Goal: Use online tool/utility: Use online tool/utility

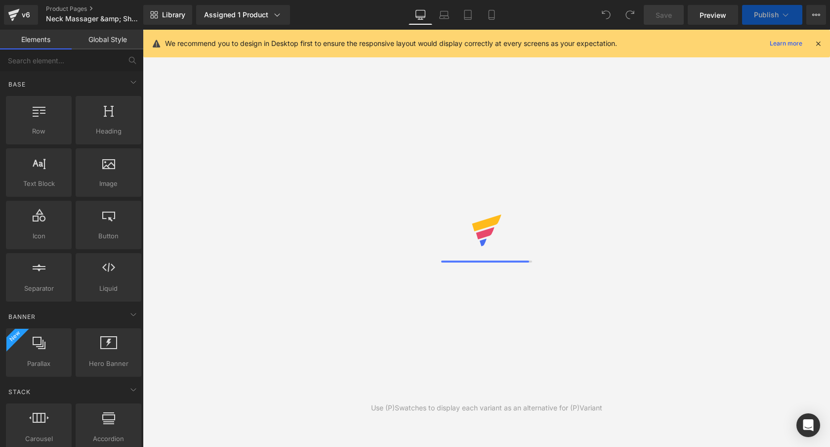
click at [821, 44] on icon at bounding box center [818, 43] width 9 height 9
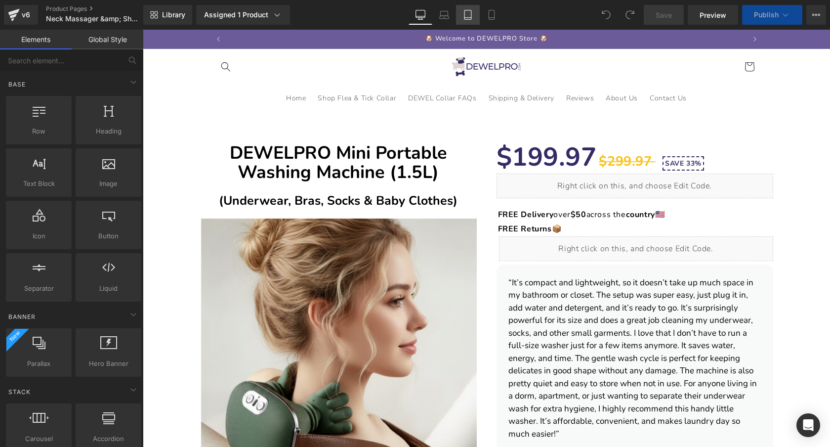
click at [479, 10] on link "Tablet" at bounding box center [468, 15] width 24 height 20
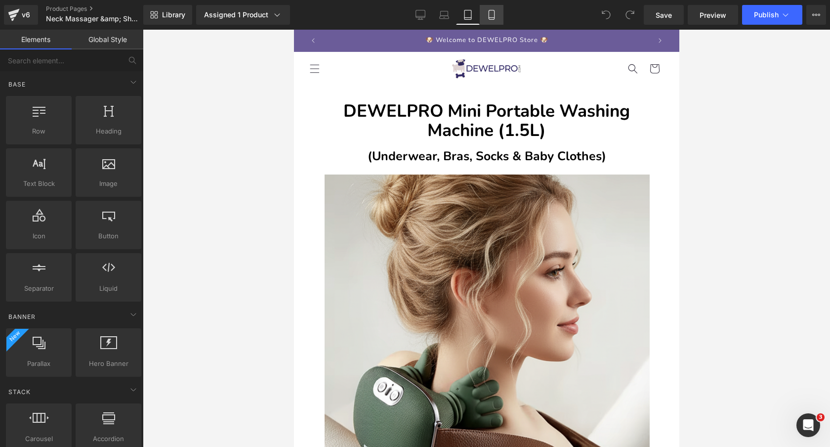
drag, startPoint x: 494, startPoint y: 15, endPoint x: 124, endPoint y: 6, distance: 369.7
click at [494, 15] on icon at bounding box center [492, 15] width 10 height 10
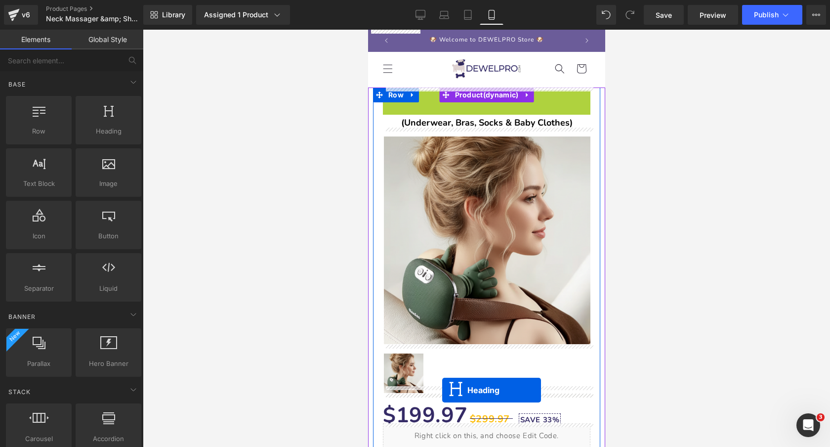
drag, startPoint x: 464, startPoint y: 104, endPoint x: 442, endPoint y: 390, distance: 286.4
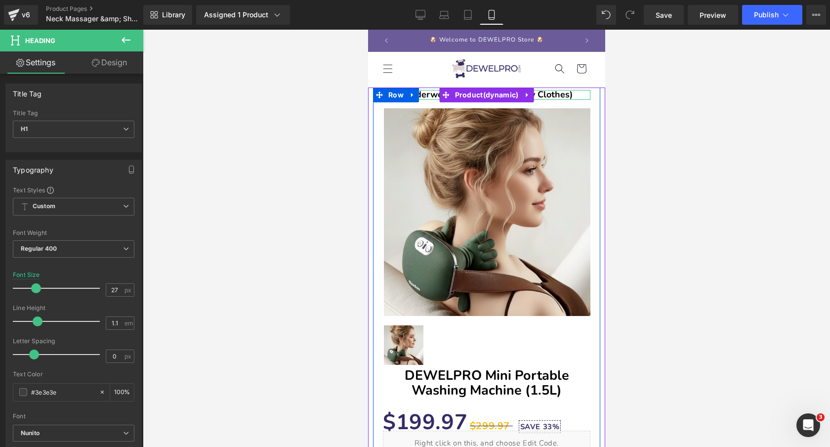
click at [422, 96] on b "(Underwear, Bras, Socks & Baby Clothes)" at bounding box center [486, 94] width 171 height 12
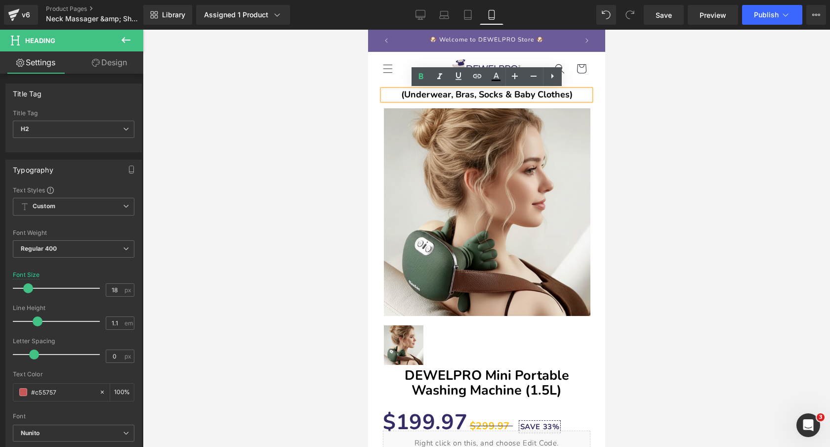
click at [299, 89] on div at bounding box center [486, 238] width 687 height 417
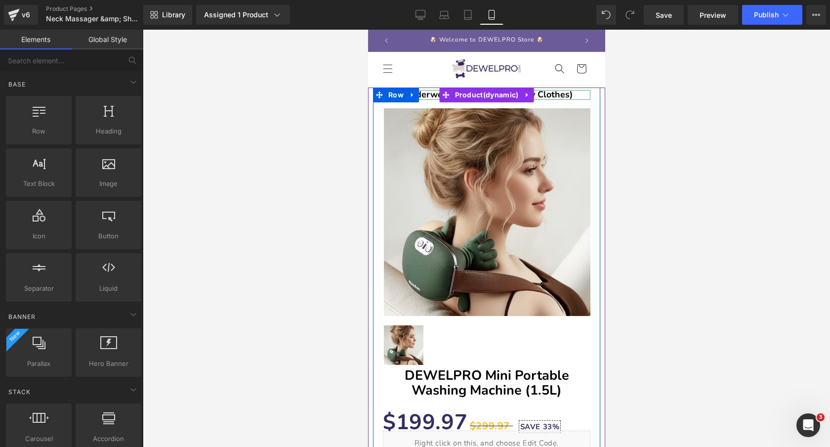
click at [436, 94] on b "(Underwear, Bras, Socks & Baby Clothes)" at bounding box center [486, 94] width 171 height 12
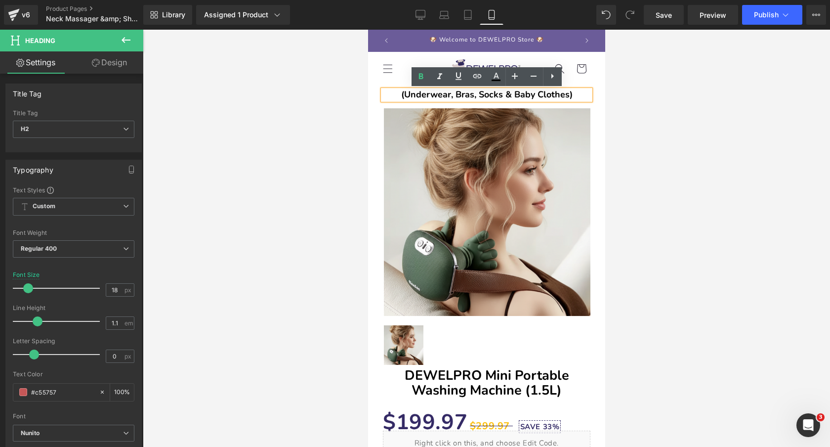
click at [346, 99] on div at bounding box center [486, 238] width 687 height 417
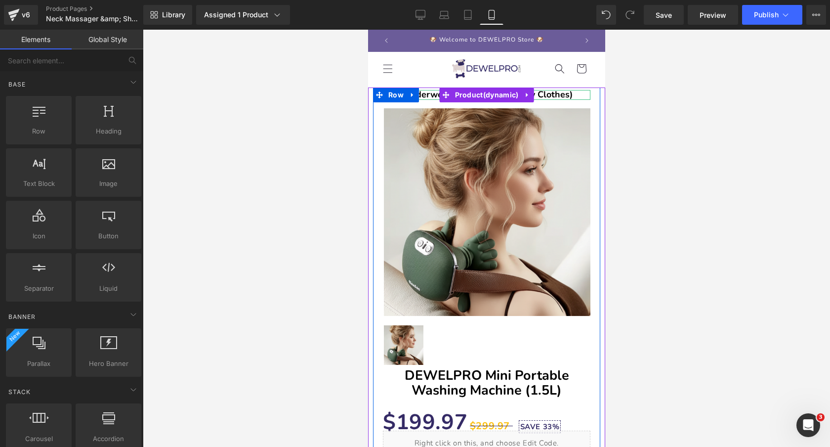
click at [427, 94] on b "(Underwear, Bras, Socks & Baby Clothes)" at bounding box center [486, 94] width 171 height 12
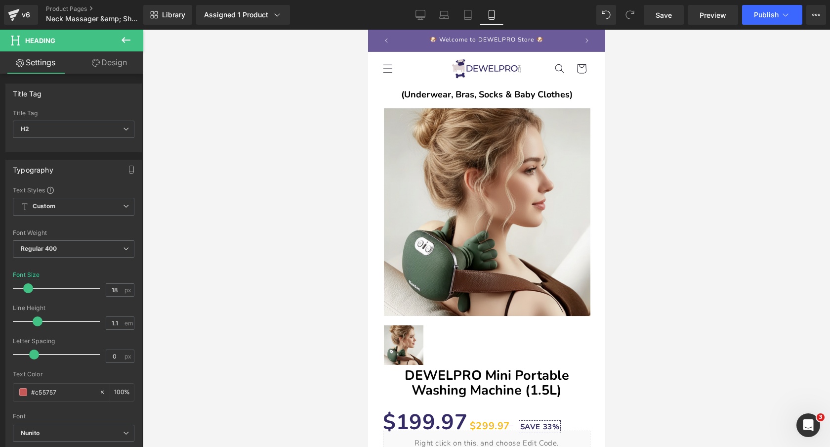
click at [108, 61] on link "Design" at bounding box center [110, 62] width 72 height 22
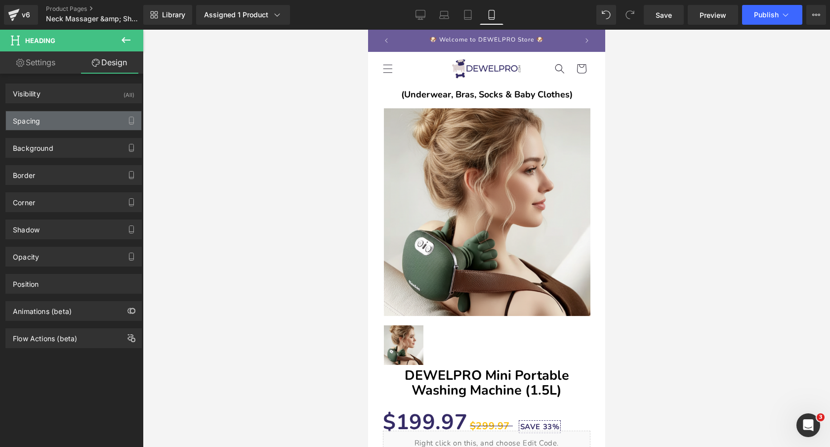
click at [86, 124] on div "Spacing" at bounding box center [73, 120] width 135 height 19
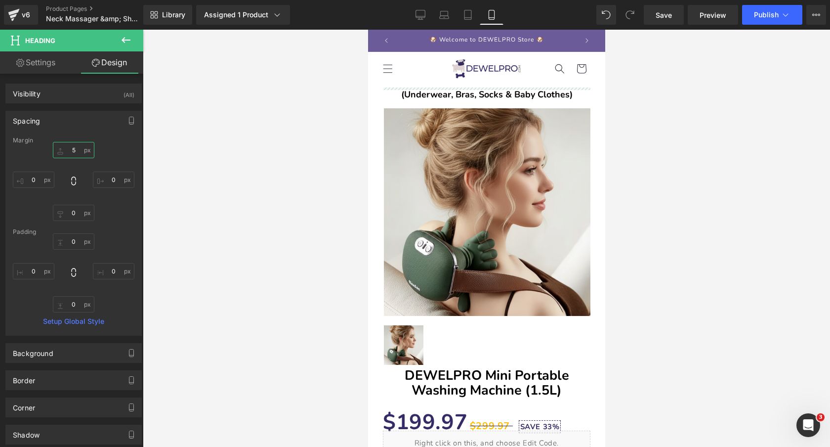
click at [77, 152] on input "text" at bounding box center [74, 150] width 42 height 16
type input "20"
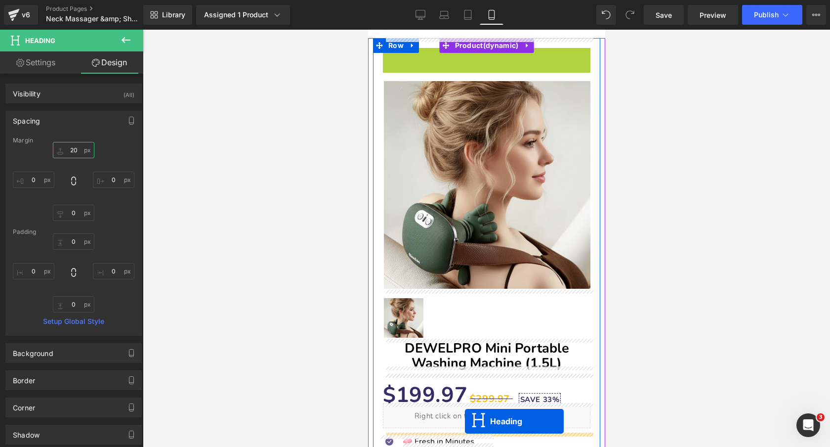
scroll to position [109, 0]
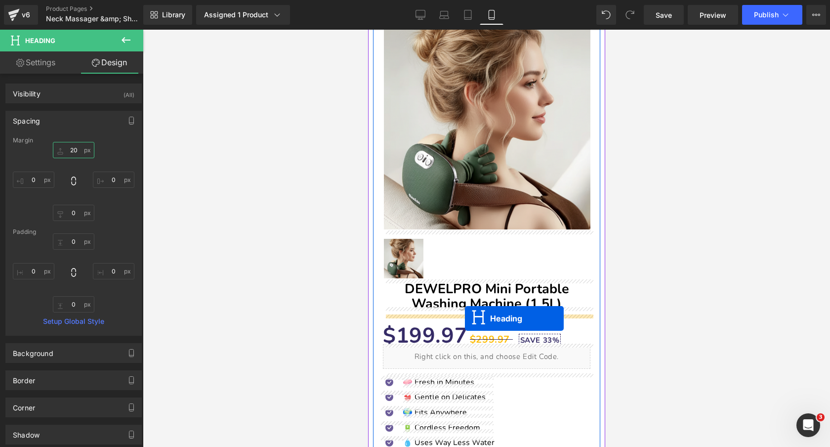
drag, startPoint x: 460, startPoint y: 105, endPoint x: 464, endPoint y: 318, distance: 213.0
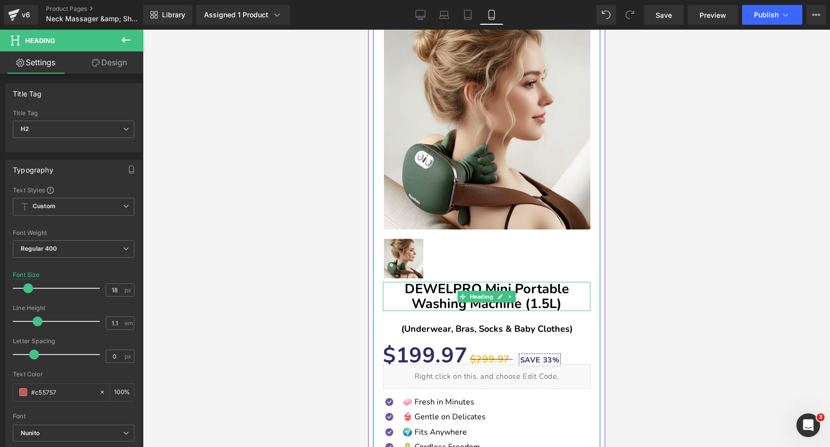
scroll to position [0, 0]
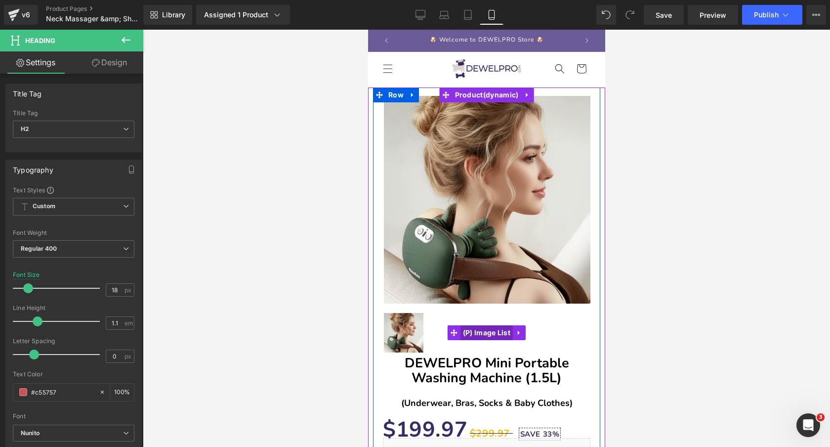
click at [476, 329] on span "(P) Image List" at bounding box center [486, 332] width 52 height 15
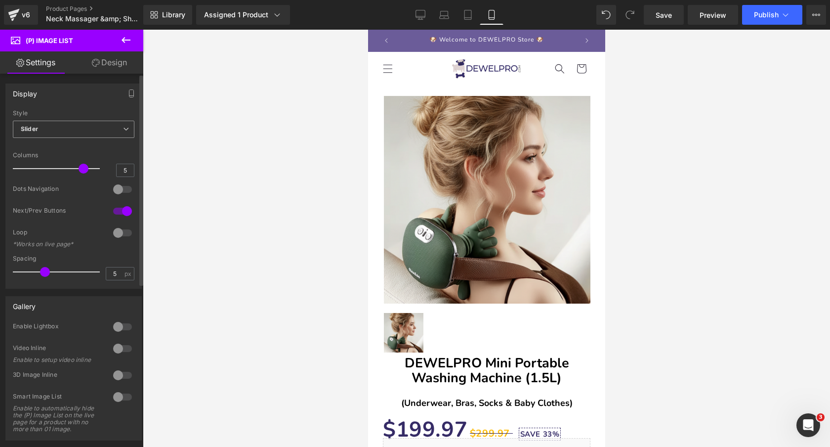
click at [96, 129] on span "Slider" at bounding box center [74, 129] width 122 height 17
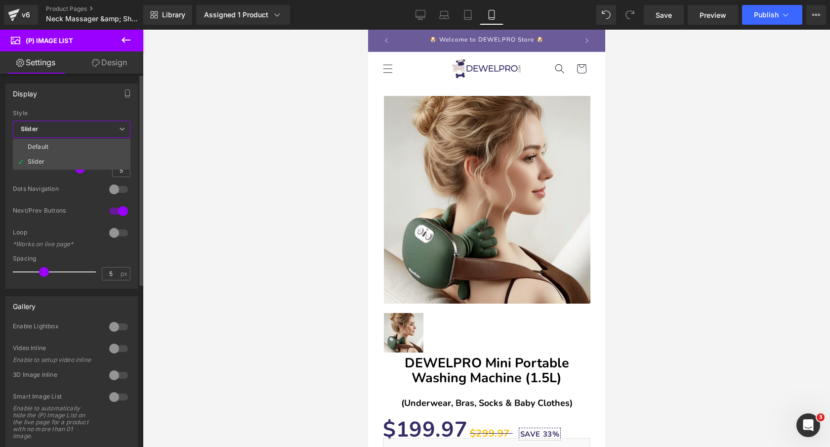
click at [82, 111] on div "Style" at bounding box center [72, 113] width 118 height 7
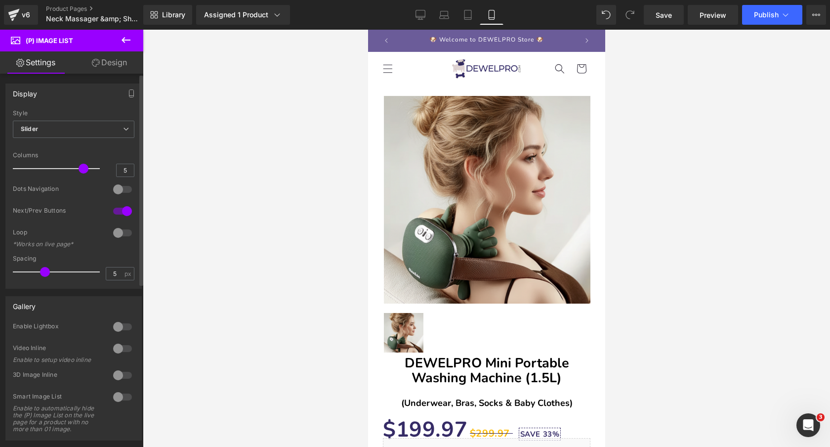
click at [121, 211] on div at bounding box center [123, 211] width 24 height 16
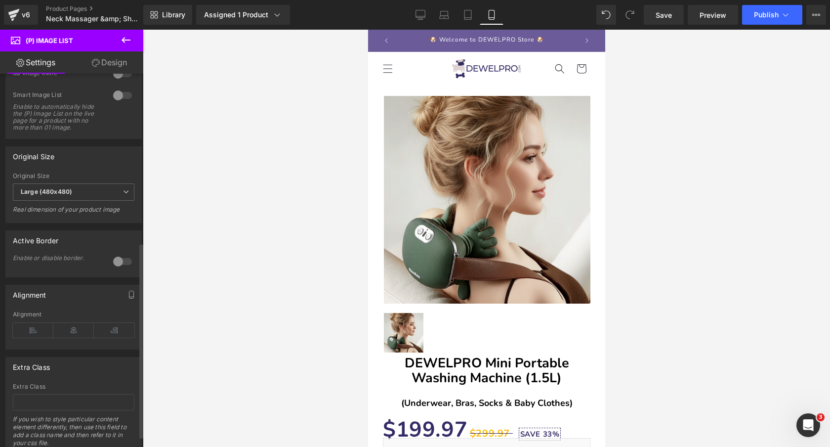
scroll to position [343, 0]
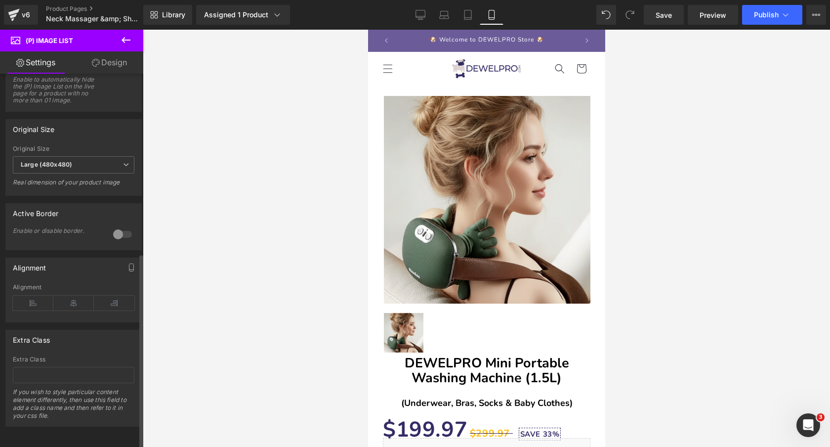
click at [116, 226] on div at bounding box center [123, 234] width 24 height 16
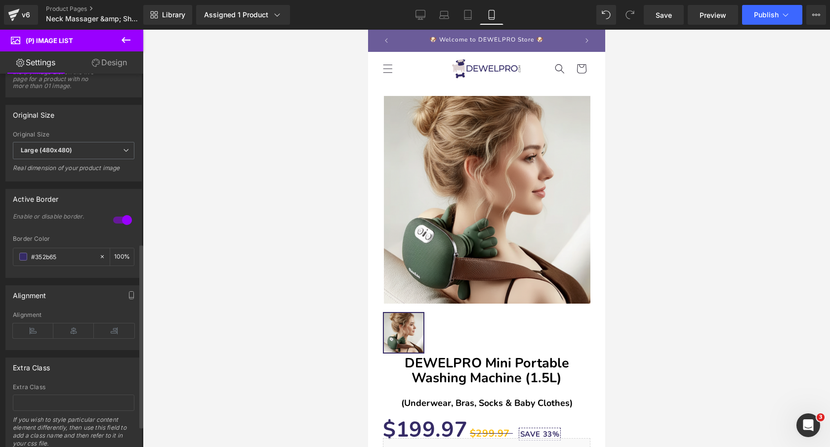
click at [116, 223] on div at bounding box center [123, 220] width 24 height 16
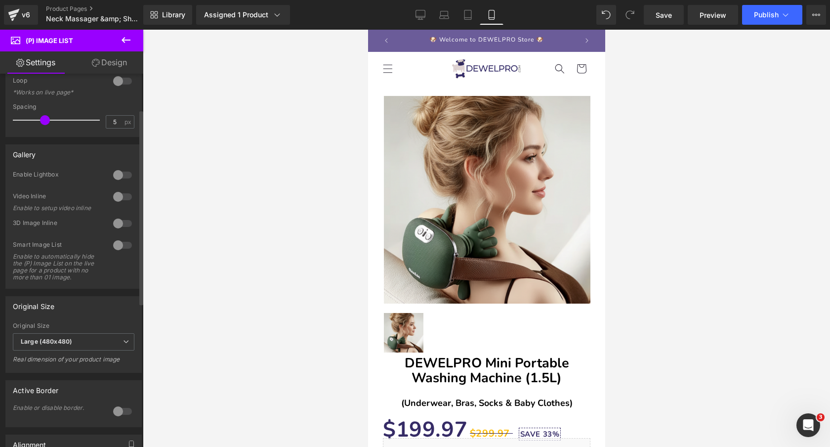
scroll to position [0, 0]
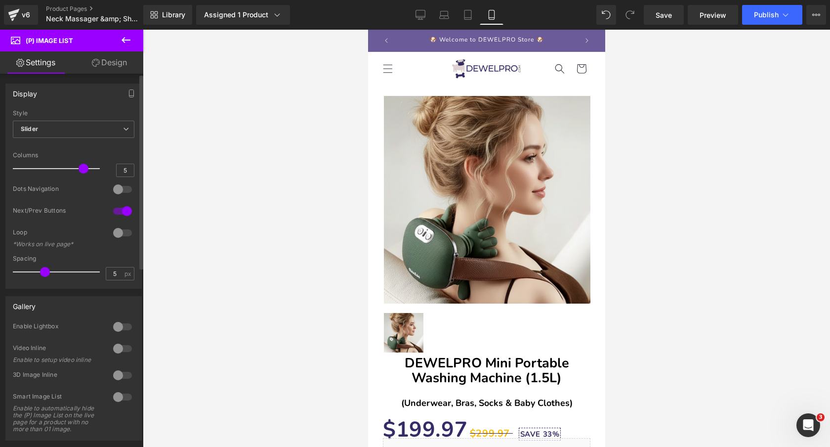
click at [118, 328] on div at bounding box center [123, 327] width 24 height 16
click at [116, 389] on div at bounding box center [123, 392] width 24 height 16
click at [123, 388] on div at bounding box center [123, 392] width 24 height 16
click at [122, 394] on div at bounding box center [123, 392] width 24 height 16
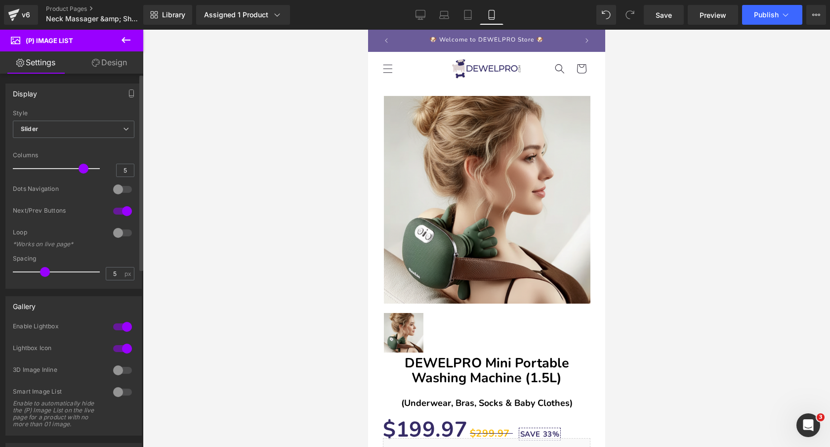
click at [122, 326] on div at bounding box center [123, 327] width 24 height 16
click at [121, 345] on div at bounding box center [123, 348] width 24 height 16
click at [120, 375] on div at bounding box center [123, 375] width 24 height 16
drag, startPoint x: 42, startPoint y: 273, endPoint x: 46, endPoint y: 269, distance: 5.9
click at [46, 269] on span at bounding box center [50, 272] width 10 height 10
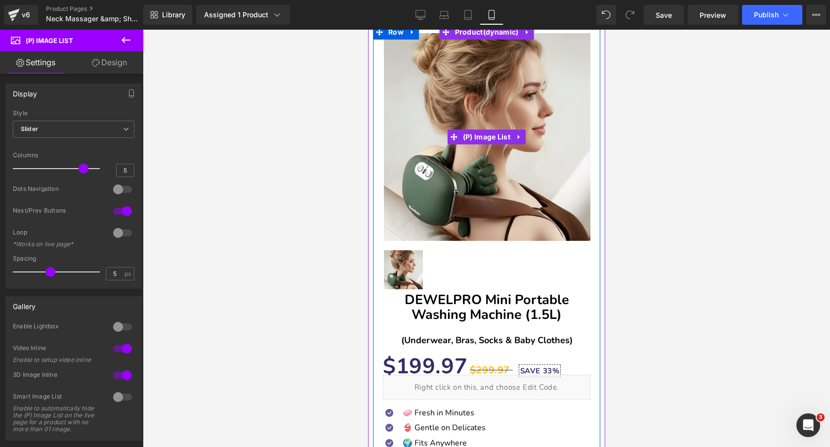
scroll to position [74, 0]
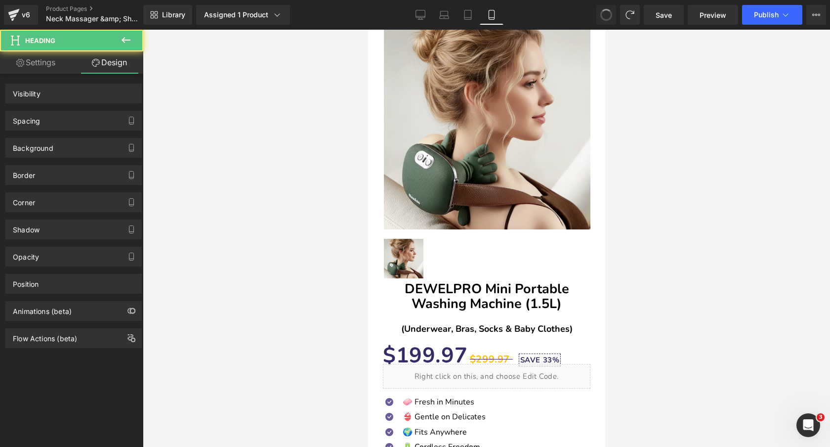
click at [610, 15] on span at bounding box center [606, 14] width 17 height 17
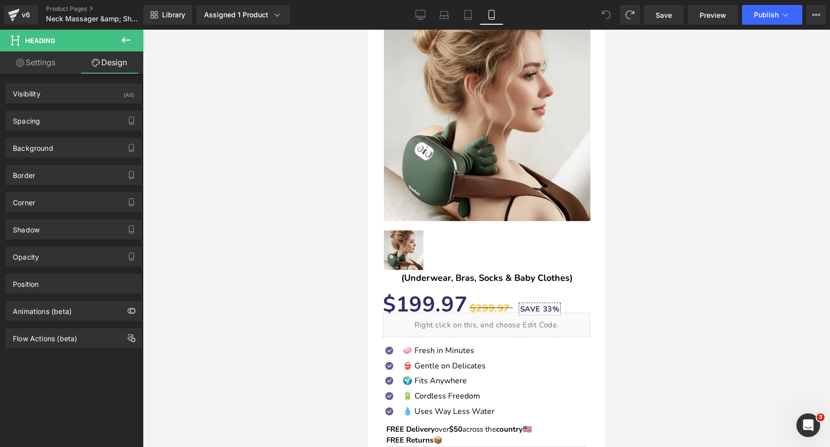
scroll to position [5, 0]
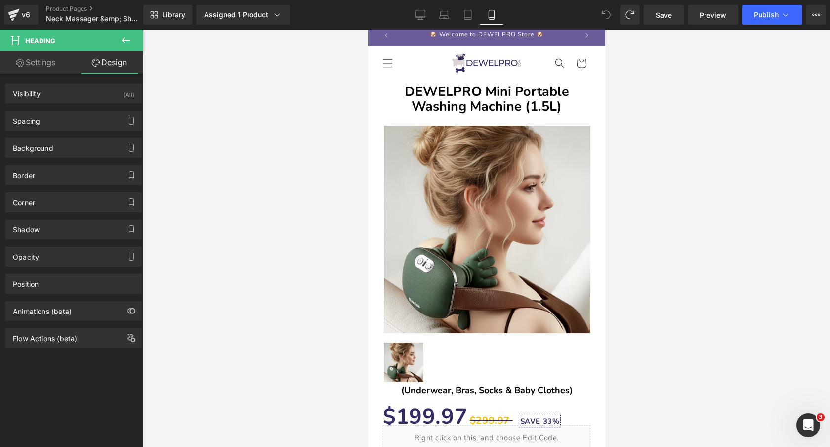
click at [610, 15] on icon at bounding box center [606, 14] width 9 height 9
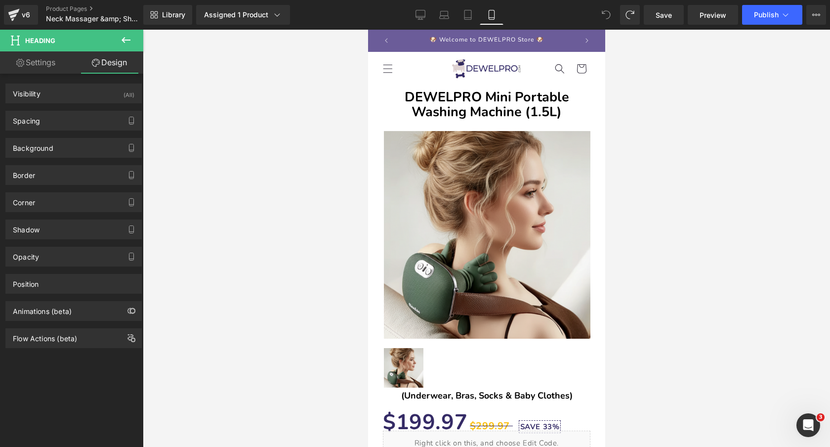
click at [610, 15] on icon at bounding box center [606, 14] width 9 height 9
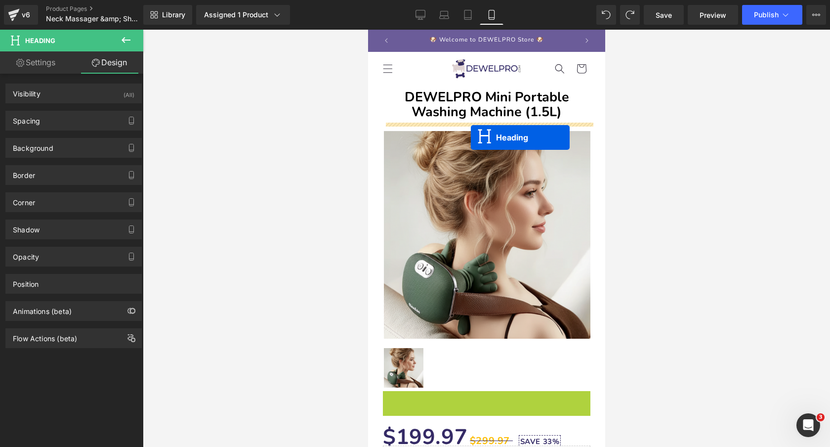
drag, startPoint x: 465, startPoint y: 397, endPoint x: 470, endPoint y: 137, distance: 259.9
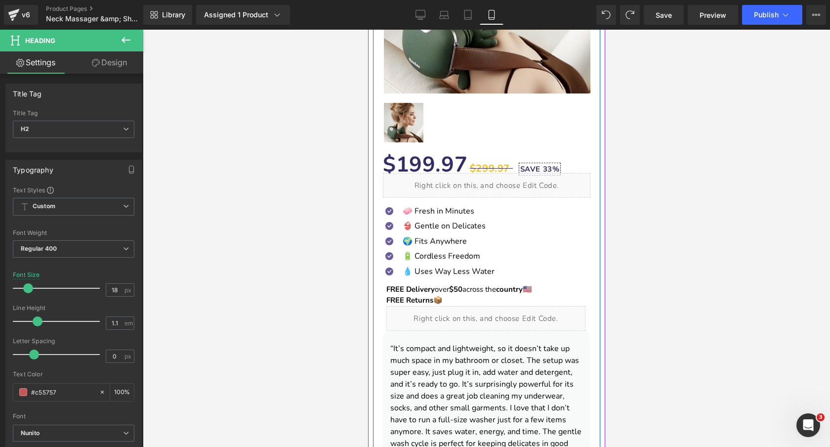
scroll to position [261, 0]
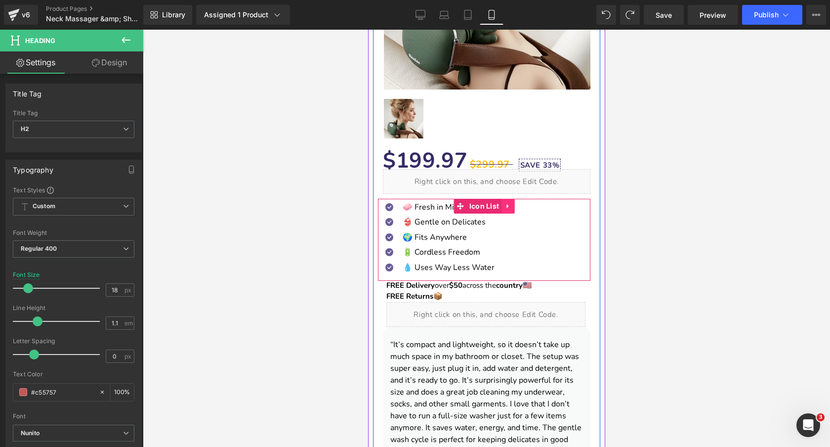
click at [506, 206] on icon at bounding box center [507, 206] width 2 height 4
click at [515, 205] on icon at bounding box center [513, 205] width 7 height 7
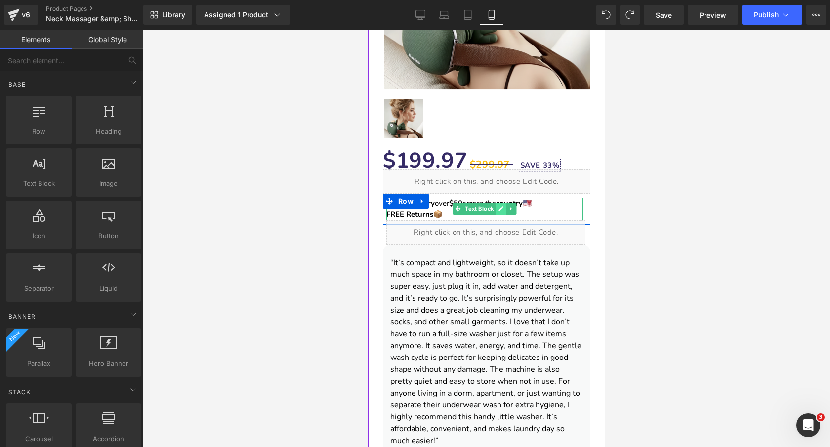
click at [498, 209] on icon at bounding box center [500, 209] width 5 height 6
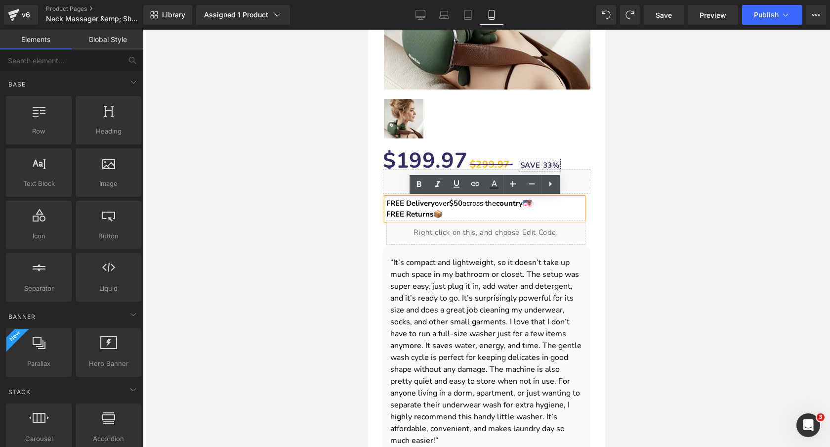
click at [333, 196] on div at bounding box center [486, 238] width 687 height 417
click at [305, 234] on div at bounding box center [486, 238] width 687 height 417
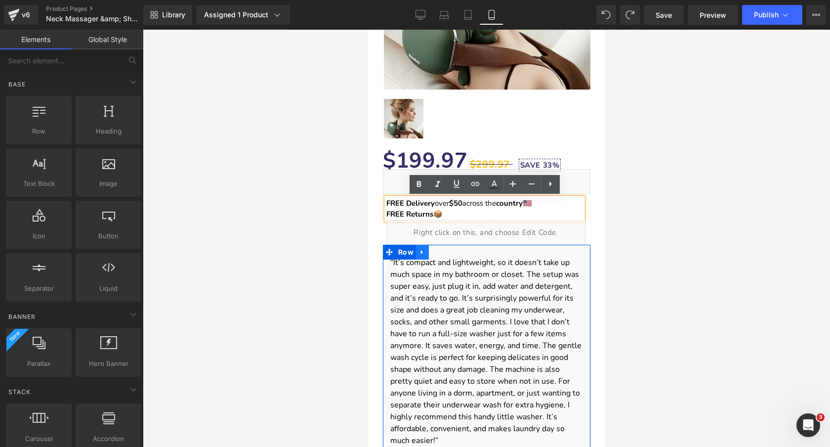
click at [424, 252] on icon at bounding box center [421, 251] width 7 height 7
click at [448, 252] on icon at bounding box center [447, 251] width 7 height 7
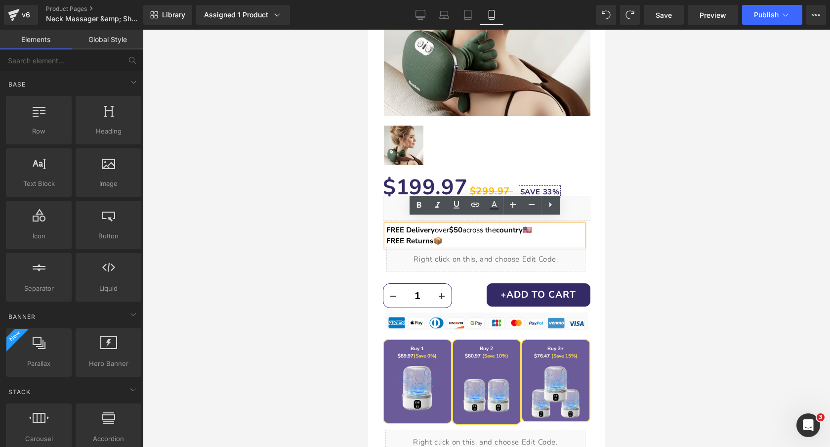
scroll to position [241, 0]
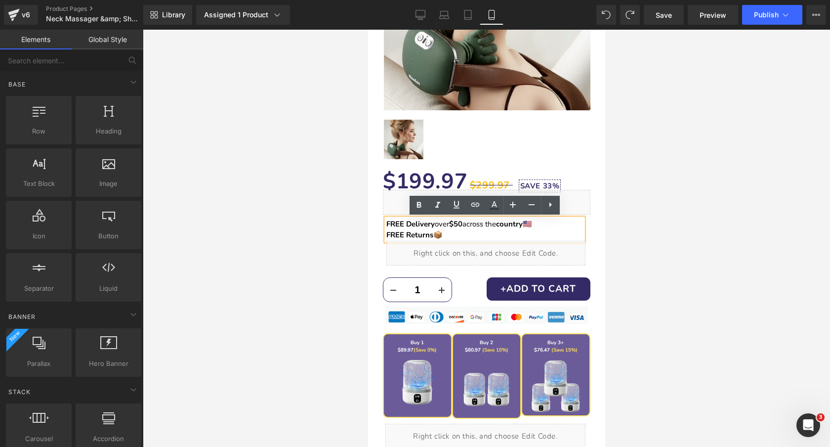
click at [318, 238] on div at bounding box center [486, 238] width 687 height 417
click at [556, 203] on link at bounding box center [550, 205] width 19 height 19
click at [659, 183] on div at bounding box center [486, 238] width 687 height 417
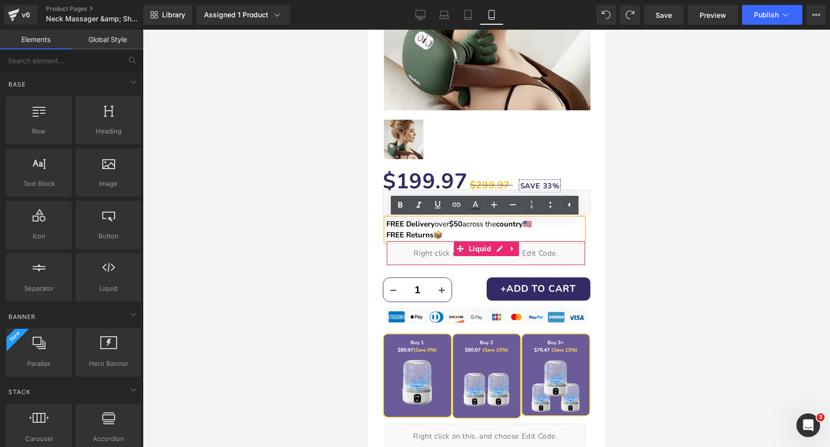
click at [521, 241] on div "Liquid" at bounding box center [485, 253] width 199 height 25
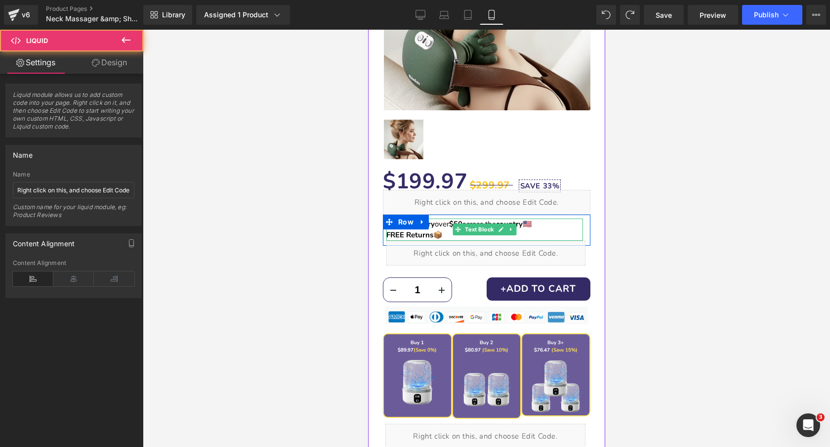
click at [501, 225] on link at bounding box center [501, 229] width 10 height 12
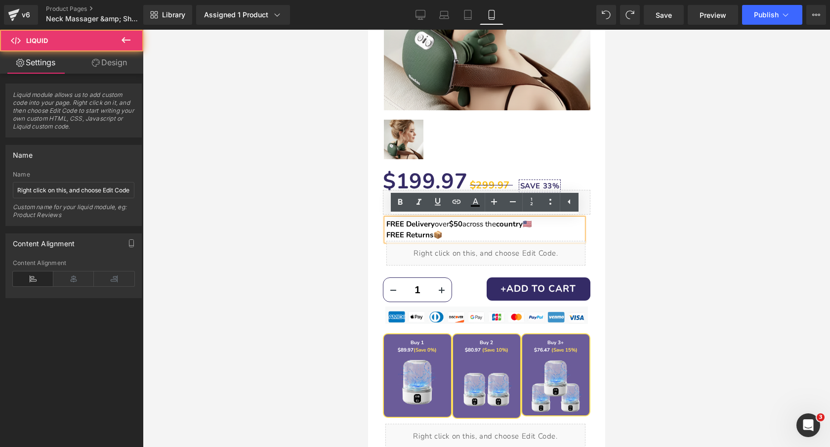
click at [351, 223] on div at bounding box center [486, 238] width 687 height 417
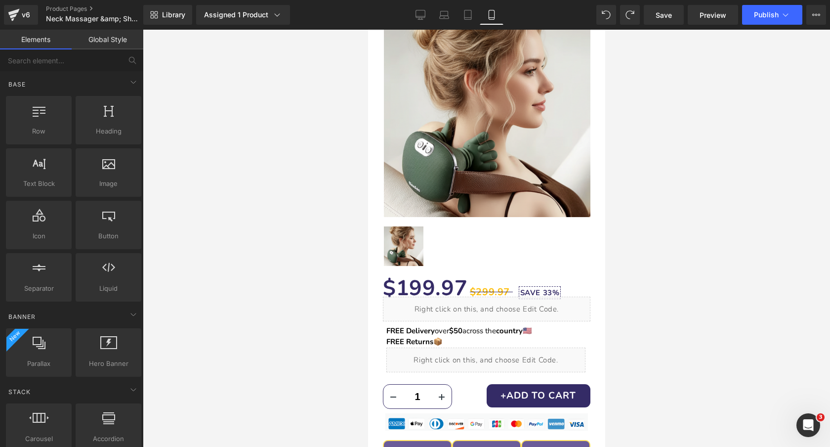
scroll to position [32, 0]
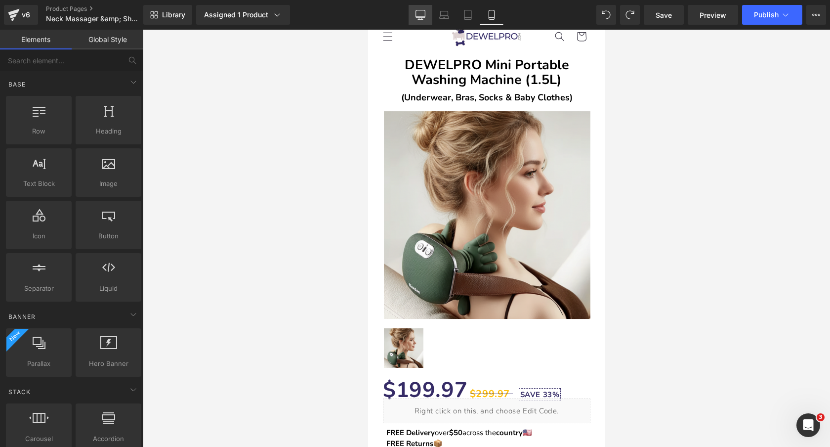
click at [425, 9] on link "Desktop" at bounding box center [421, 15] width 24 height 20
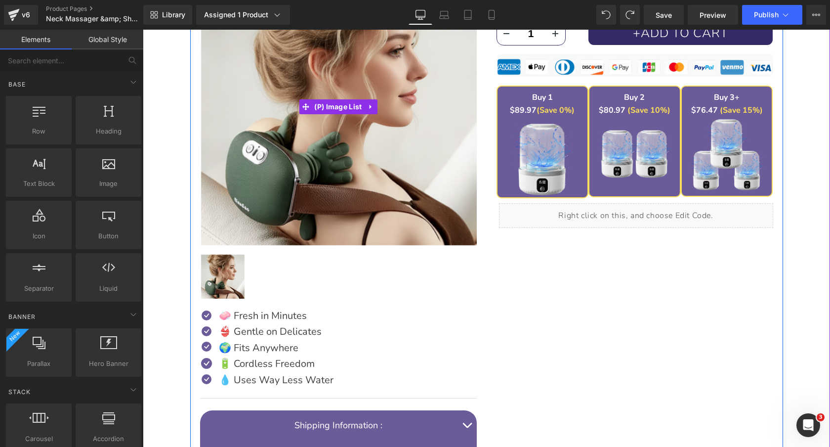
scroll to position [252, 0]
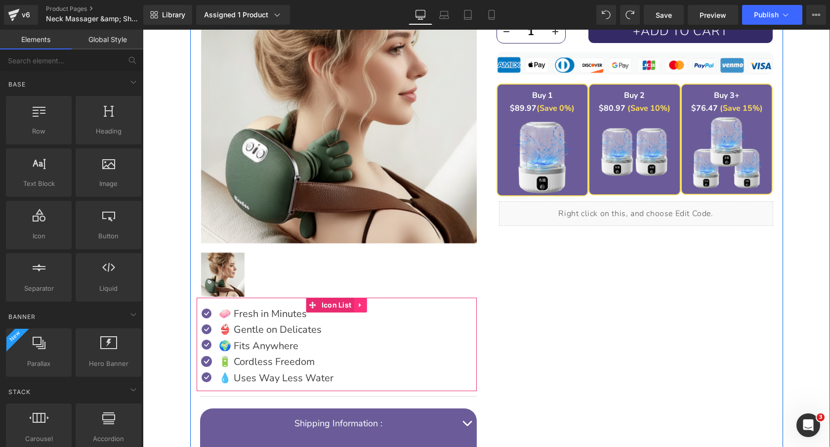
click at [359, 306] on icon at bounding box center [360, 304] width 2 height 4
click at [368, 303] on icon at bounding box center [366, 304] width 7 height 7
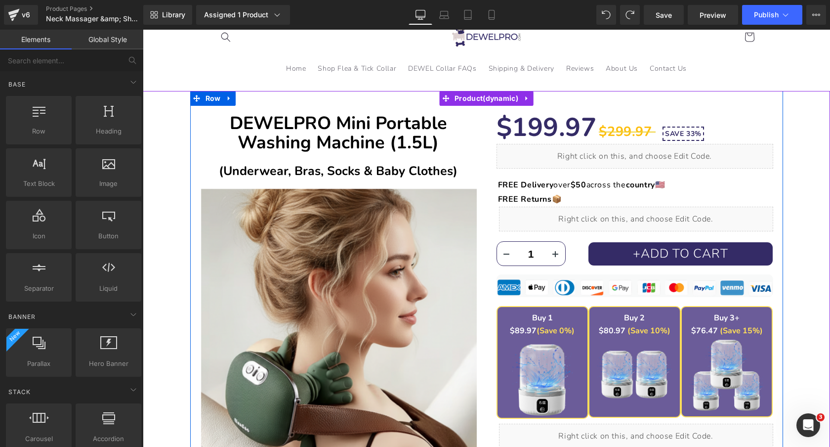
scroll to position [18, 0]
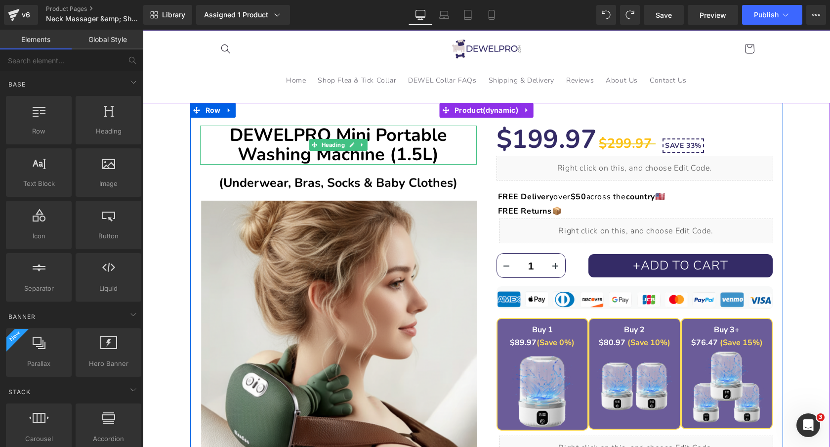
click at [369, 135] on b "DEWELPRO Mini Portable Washing Machine (1.5L)" at bounding box center [338, 145] width 217 height 44
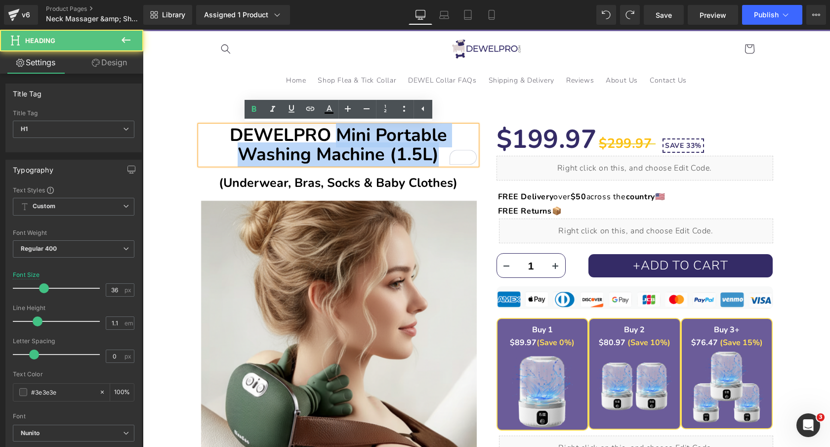
drag, startPoint x: 338, startPoint y: 133, endPoint x: 461, endPoint y: 154, distance: 124.8
click at [461, 154] on div "DEWELPRO Mini Portable Washing Machine (1.5L) Heading" at bounding box center [338, 144] width 277 height 39
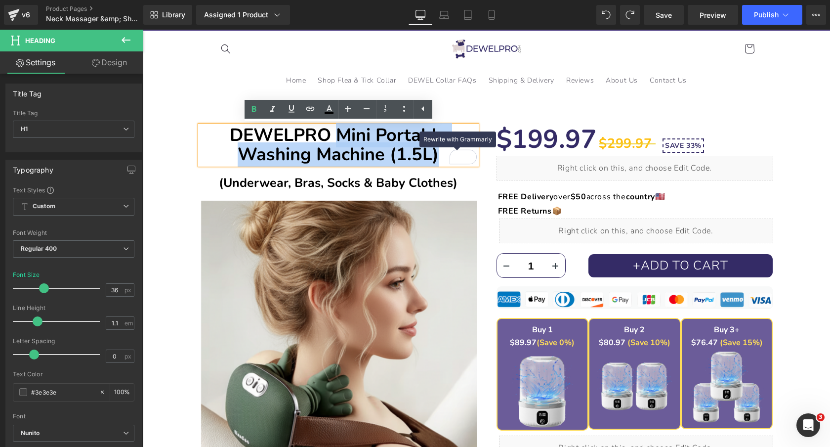
paste div "To enrich screen reader interactions, please activate Accessibility in Grammarl…"
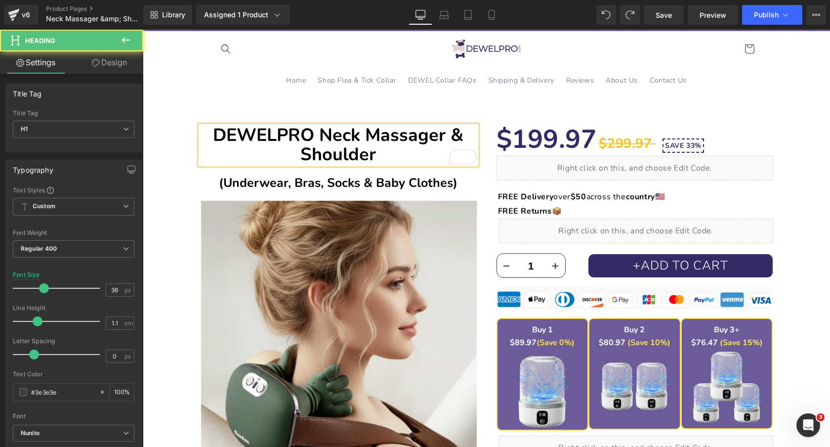
click at [322, 133] on b "DEWELPRO Neck Massager & Shoulder" at bounding box center [338, 145] width 251 height 44
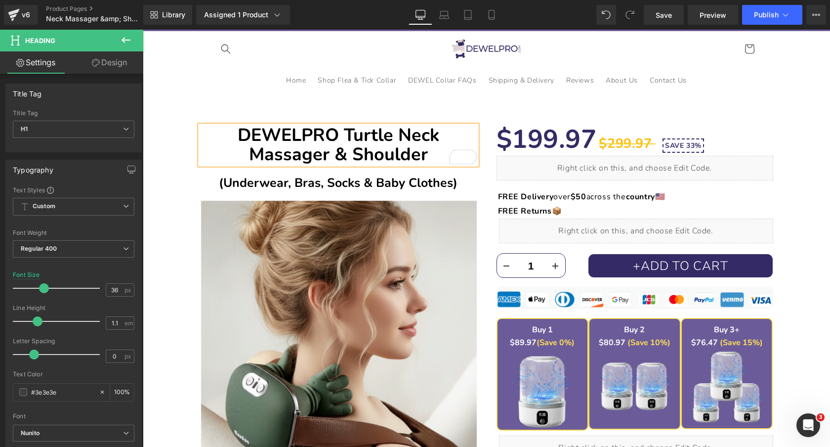
click at [194, 152] on div "DEWELPRO Turtle Neck Massager & Shoulder Heading (Underwear, Bras, Socks & Baby…" at bounding box center [338, 394] width 296 height 557
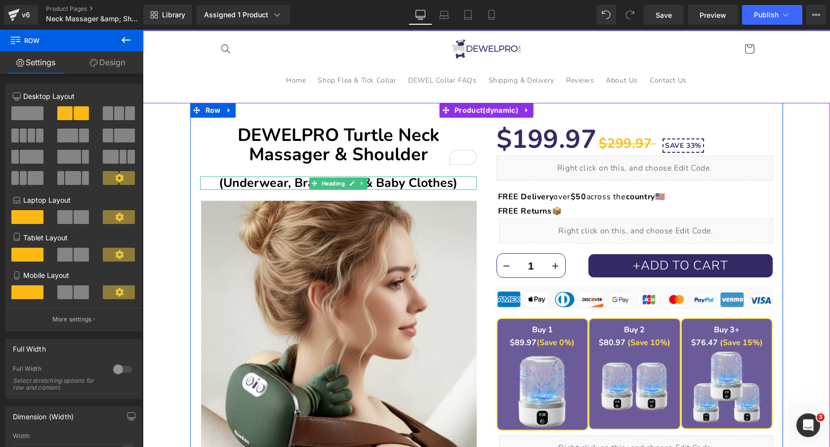
click at [409, 185] on b "(Underwear, Bras, Socks & Baby Clothes)" at bounding box center [338, 182] width 239 height 17
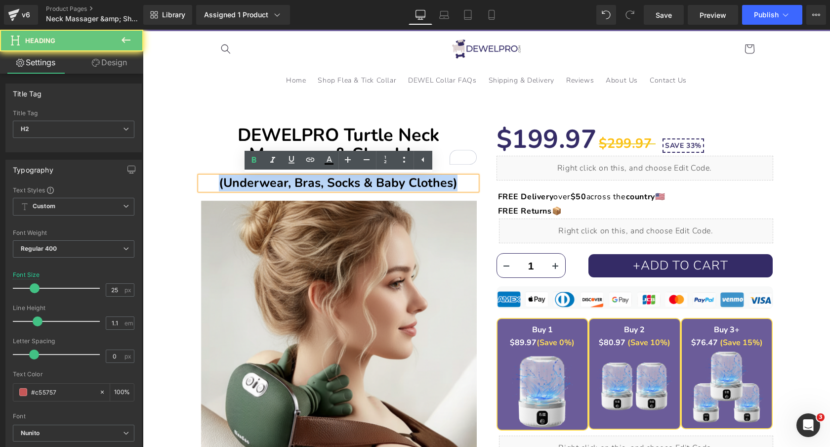
click at [409, 185] on b "(Underwear, Bras, Socks & Baby Clothes)" at bounding box center [338, 182] width 239 height 17
paste div "To enrich screen reader interactions, please activate Accessibility in Grammarl…"
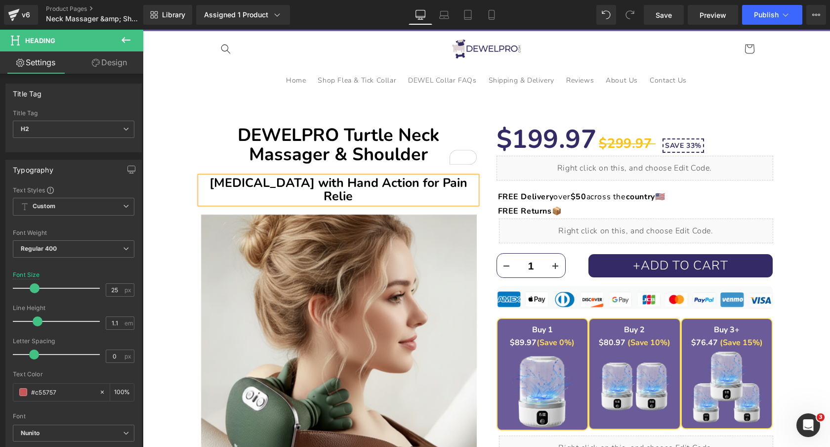
click at [188, 184] on div "DEWELPRO Turtle Neck Massager & Shoulder Heading [MEDICAL_DATA] with Hand Actio…" at bounding box center [486, 395] width 677 height 585
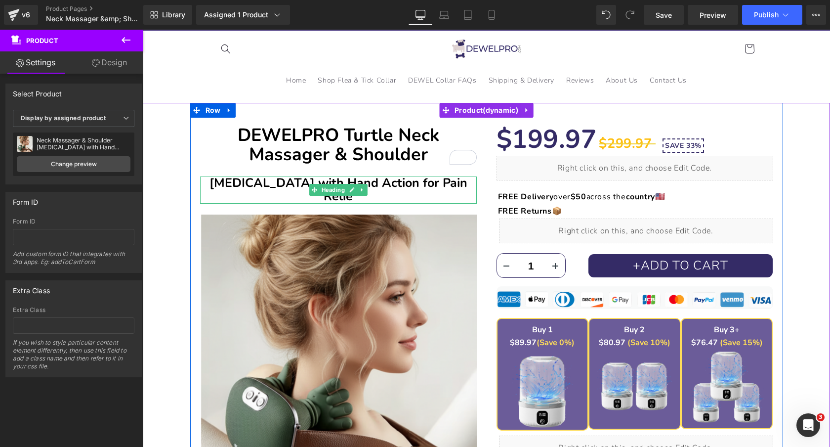
click at [467, 184] on b "[MEDICAL_DATA] with Hand Action for Pain Relie" at bounding box center [338, 189] width 258 height 31
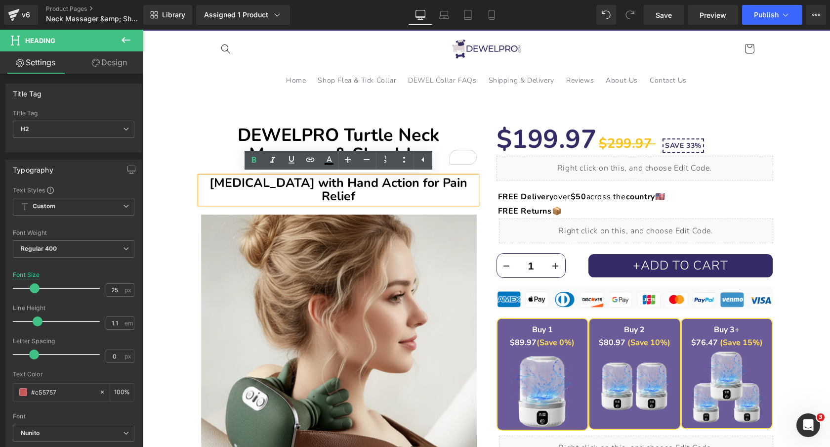
click at [175, 183] on div "DEWELPRO Turtle Neck Massager & Shoulder Heading [MEDICAL_DATA] with Hand Actio…" at bounding box center [486, 395] width 677 height 585
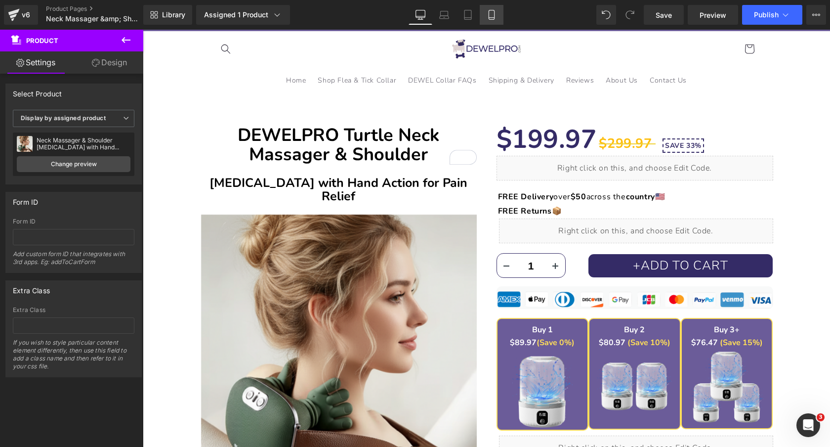
click at [495, 10] on icon at bounding box center [492, 15] width 10 height 10
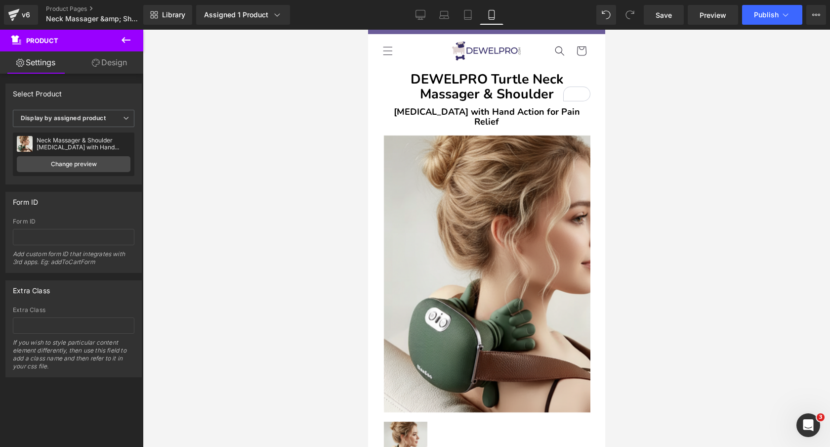
scroll to position [0, 0]
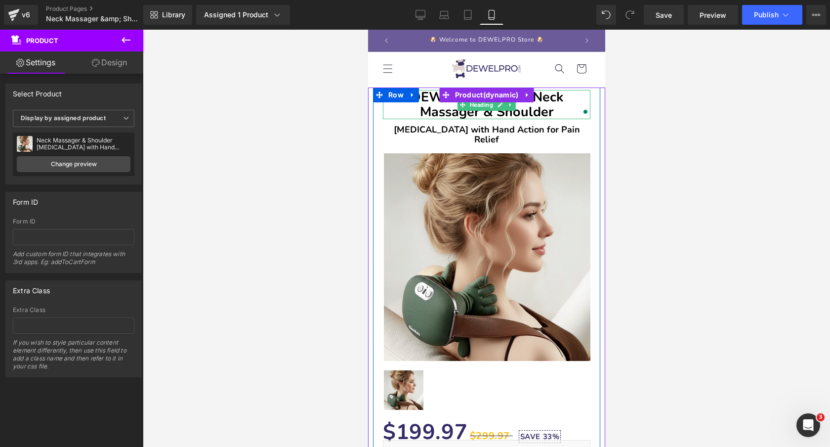
click at [574, 107] on h1 "DEWELPRO Turtle Neck Massager & Shoulder" at bounding box center [486, 104] width 208 height 29
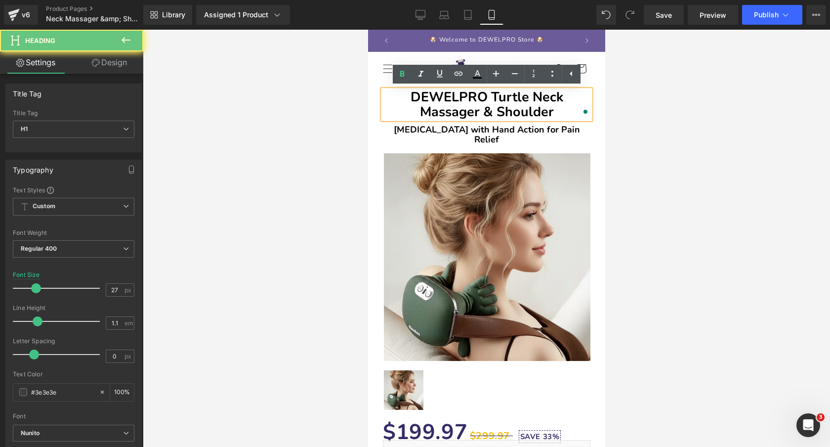
click at [574, 107] on h1 "DEWELPRO Turtle Neck Massager & Shoulder" at bounding box center [486, 104] width 208 height 29
click at [571, 116] on h1 "DEWELPRO Turtle Neck Massager & Shoulder" at bounding box center [486, 104] width 208 height 29
click at [493, 96] on b "DEWELPRO Turtle Neck Massager & Shoulder" at bounding box center [486, 104] width 153 height 33
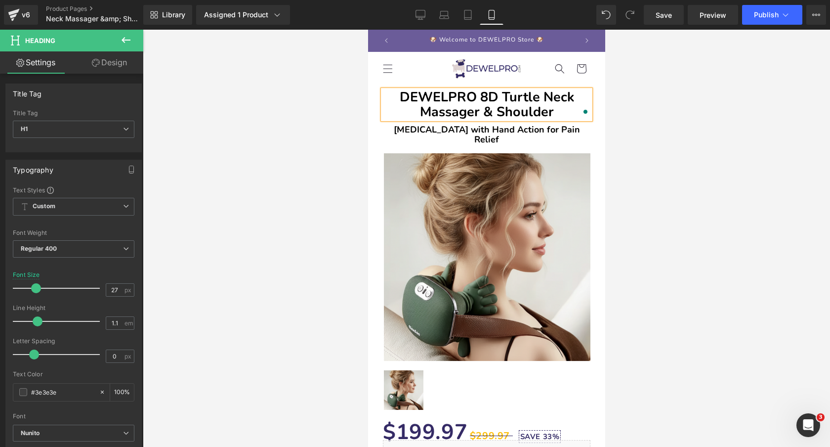
click at [272, 128] on div at bounding box center [486, 238] width 687 height 417
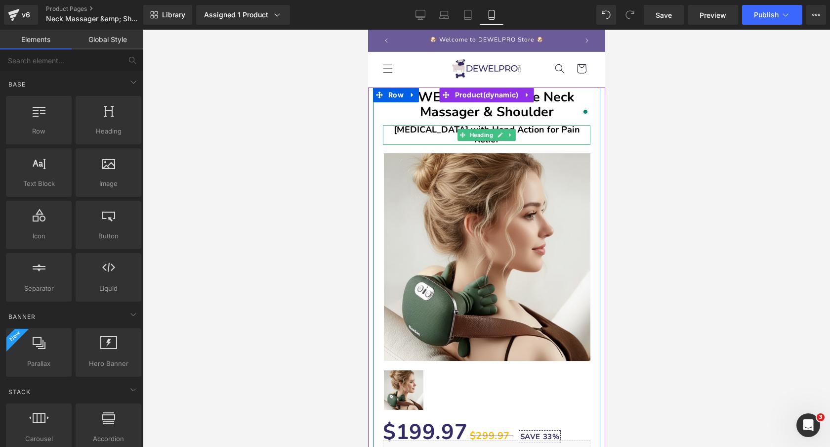
click at [397, 129] on b "[MEDICAL_DATA] with Hand Action for Pain Relief" at bounding box center [486, 135] width 186 height 22
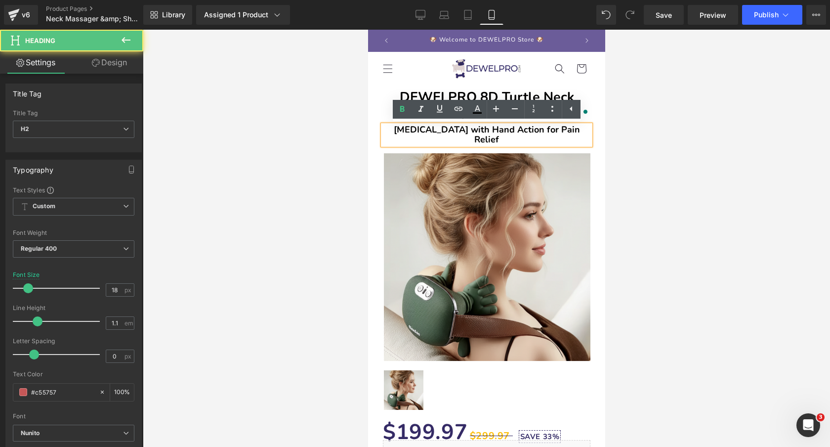
click at [388, 129] on h2 "[MEDICAL_DATA] with Hand Action for Pain Relief" at bounding box center [486, 135] width 208 height 20
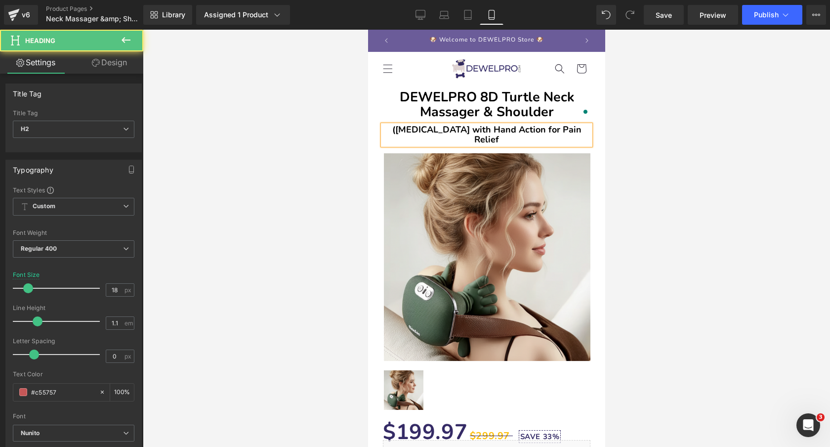
click at [586, 131] on h2 "([MEDICAL_DATA] with Hand Action for Pain Relief" at bounding box center [486, 135] width 208 height 20
click at [306, 145] on div at bounding box center [486, 238] width 687 height 417
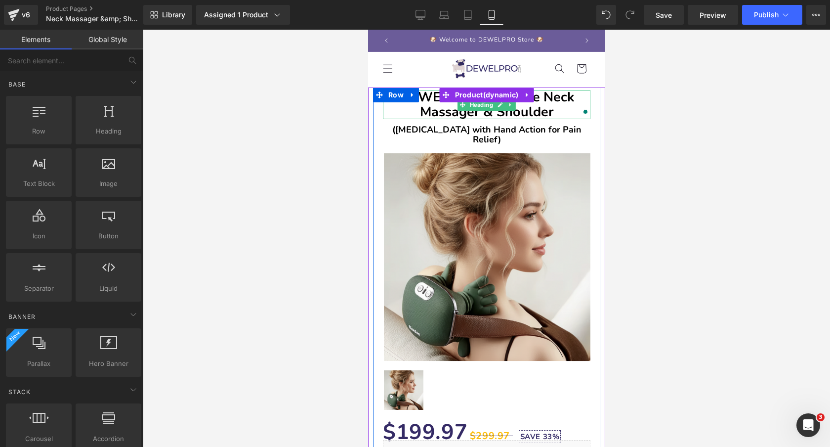
click at [567, 102] on b "DEWELPRO 8D Turtle Neck Massager & Shoulder" at bounding box center [486, 104] width 174 height 33
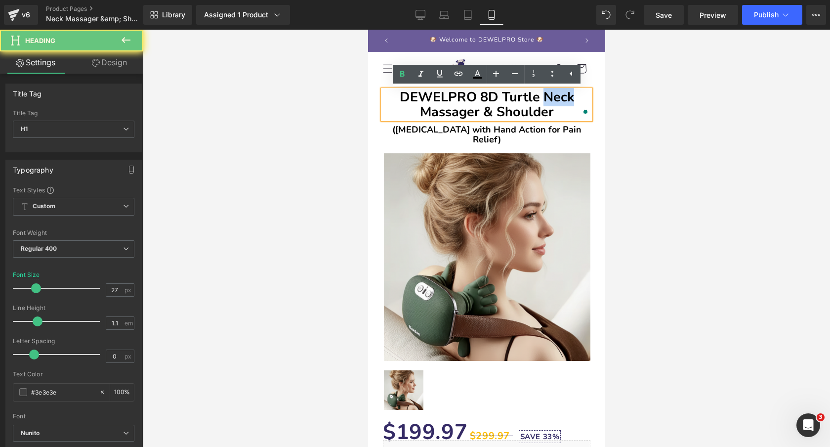
click at [567, 102] on b "DEWELPRO 8D Turtle Neck Massager & Shoulder" at bounding box center [486, 104] width 174 height 33
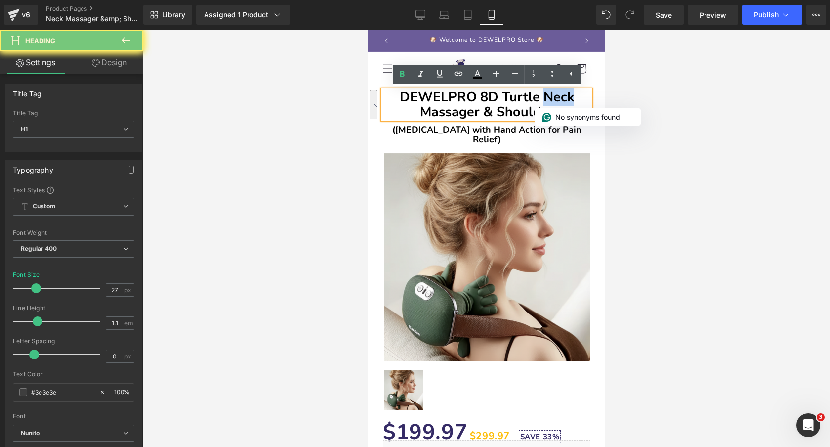
click at [567, 102] on b "DEWELPRO 8D Turtle Neck Massager & Shoulder" at bounding box center [486, 104] width 174 height 33
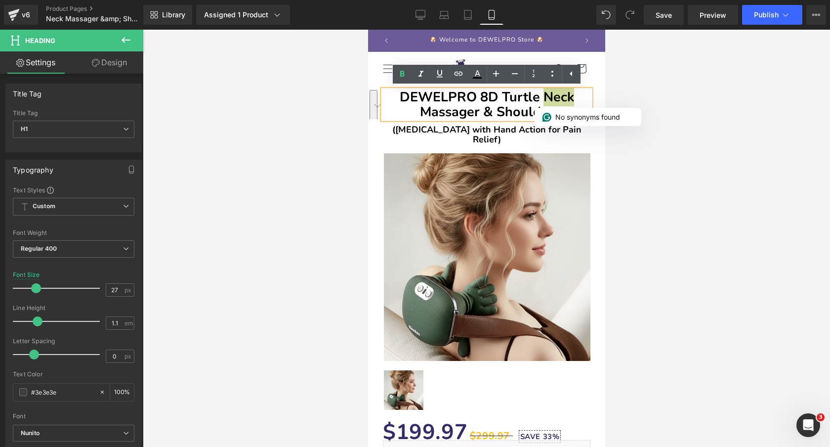
click at [267, 130] on div at bounding box center [486, 238] width 687 height 417
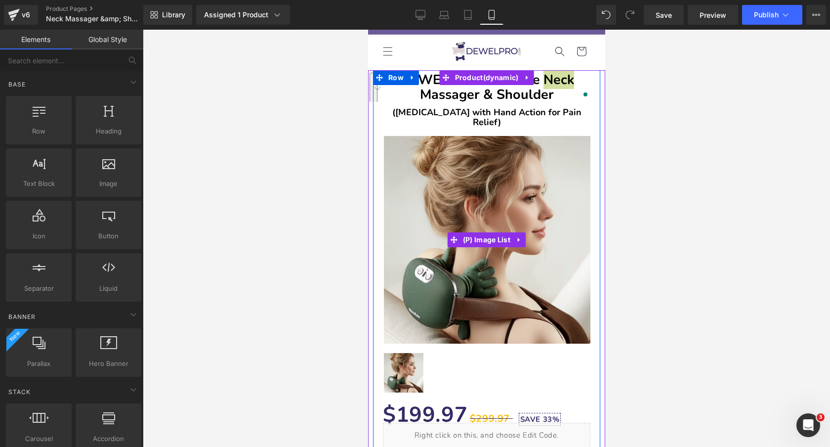
scroll to position [18, 0]
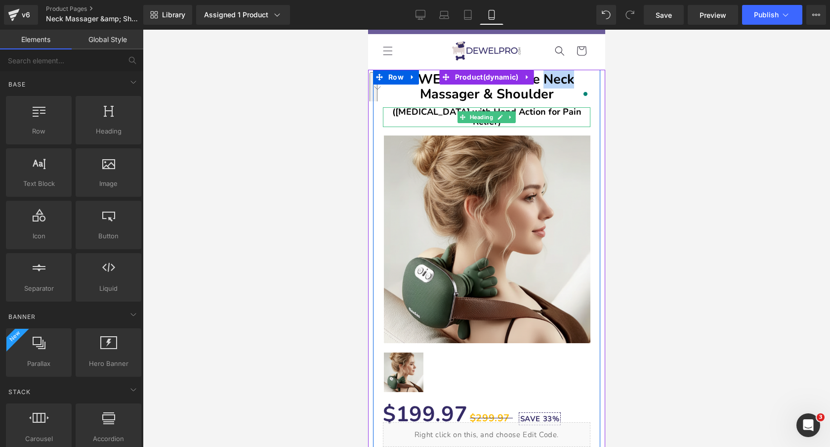
click at [569, 110] on b "([MEDICAL_DATA] with Hand Action for Pain Relief)" at bounding box center [486, 117] width 189 height 22
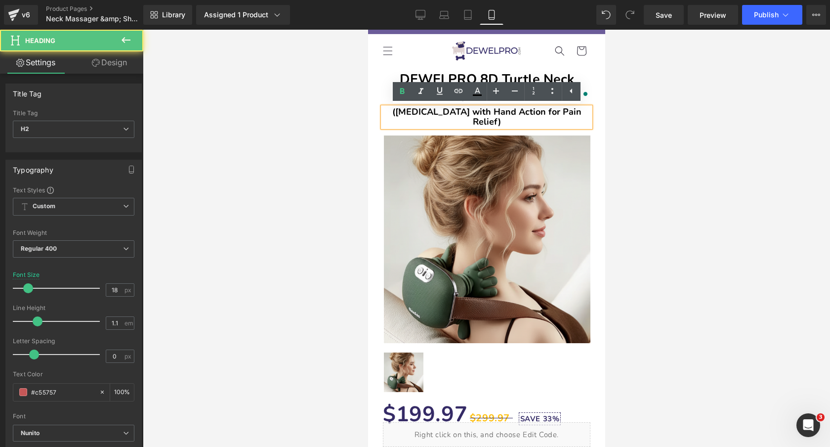
click at [721, 143] on div at bounding box center [486, 238] width 687 height 417
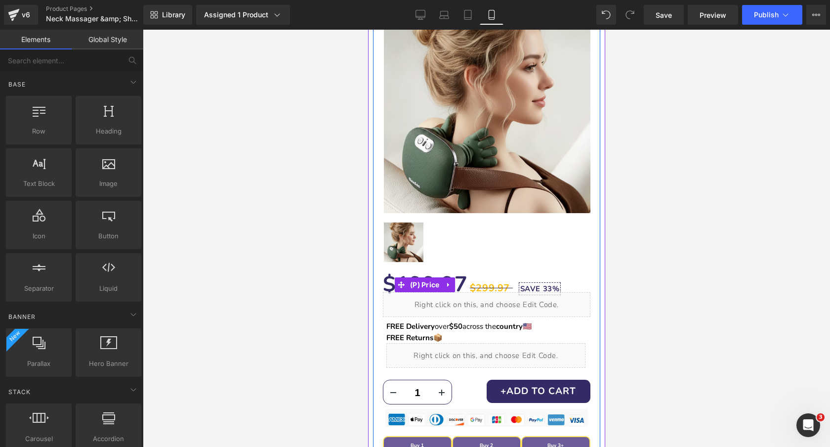
scroll to position [0, 0]
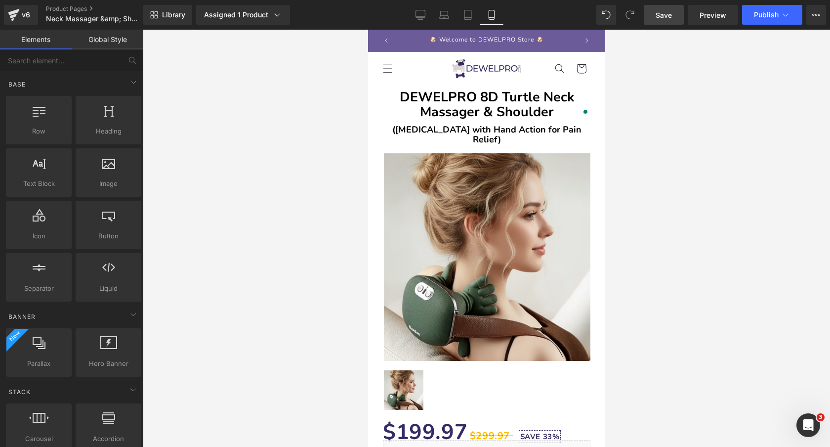
click at [666, 22] on link "Save" at bounding box center [664, 15] width 40 height 20
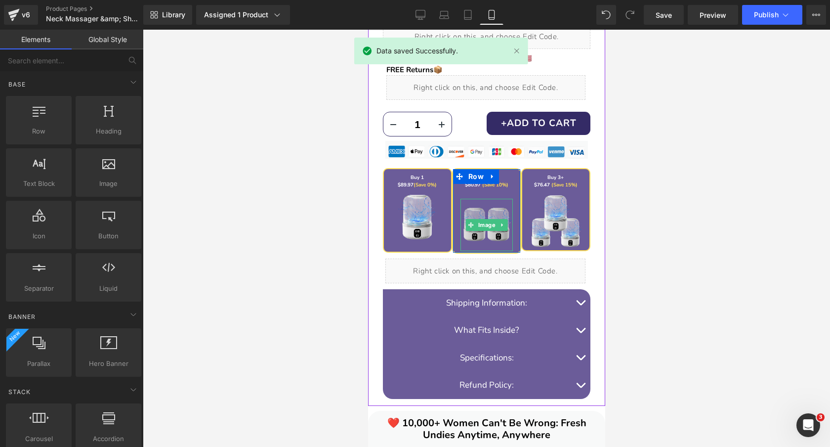
scroll to position [406, 0]
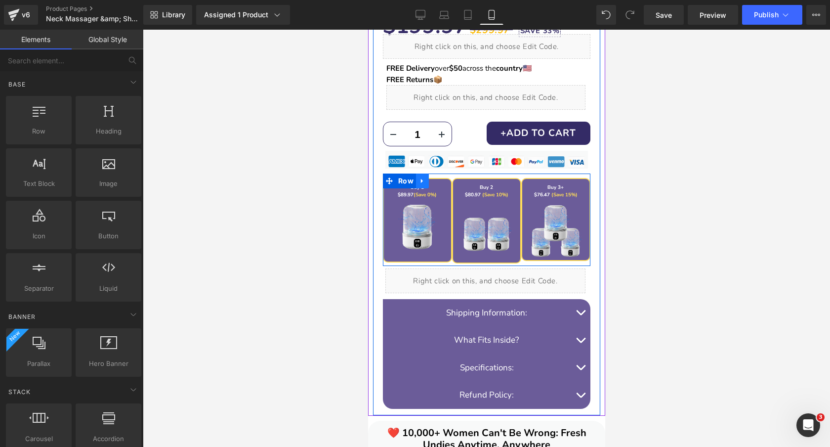
click at [425, 173] on link at bounding box center [422, 180] width 13 height 15
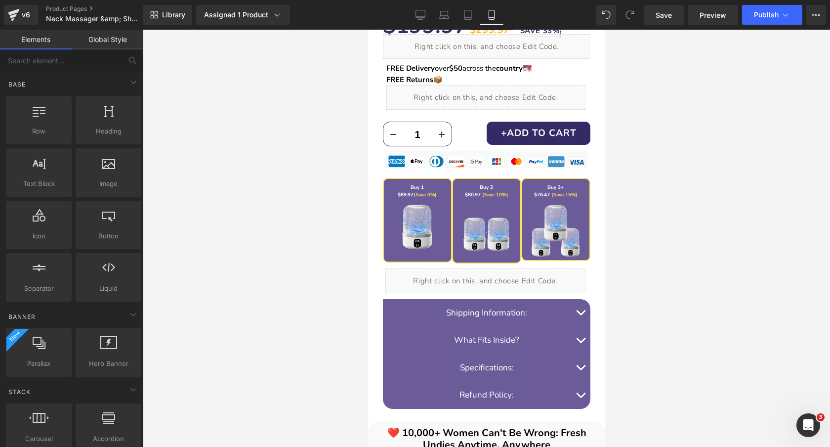
click at [342, 162] on div at bounding box center [486, 238] width 687 height 417
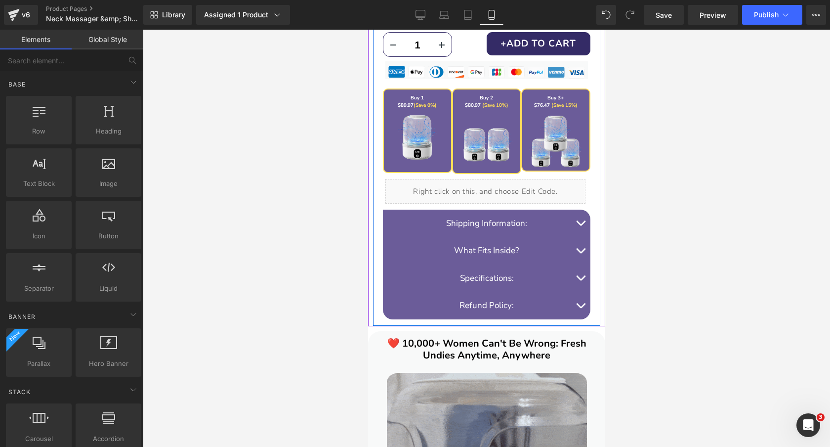
scroll to position [505, 0]
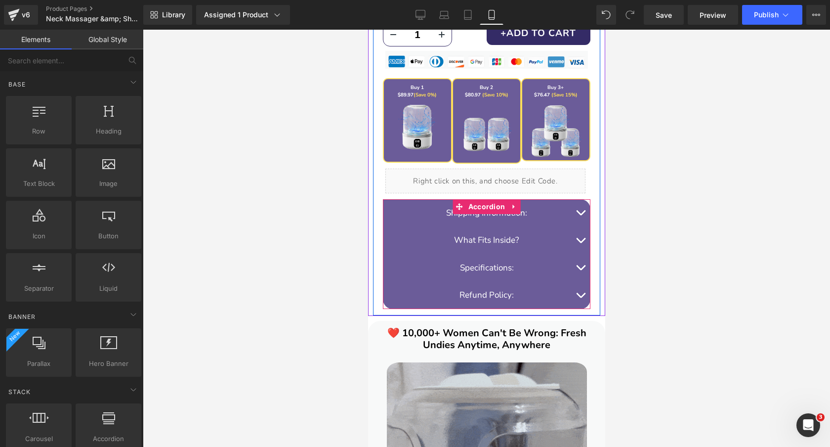
click at [582, 205] on button "button" at bounding box center [580, 213] width 20 height 28
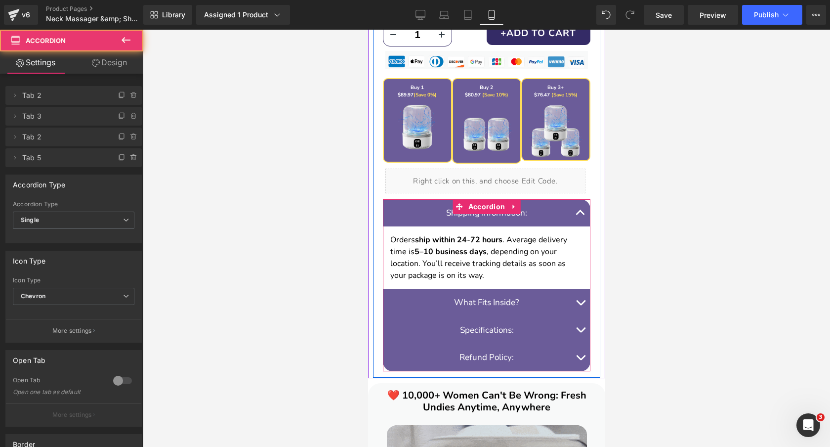
click at [582, 205] on button "button" at bounding box center [580, 213] width 20 height 28
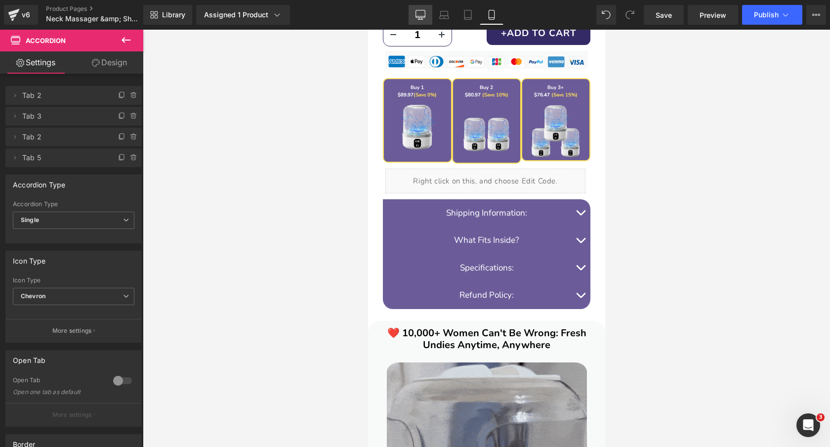
click at [424, 15] on icon at bounding box center [421, 15] width 10 height 10
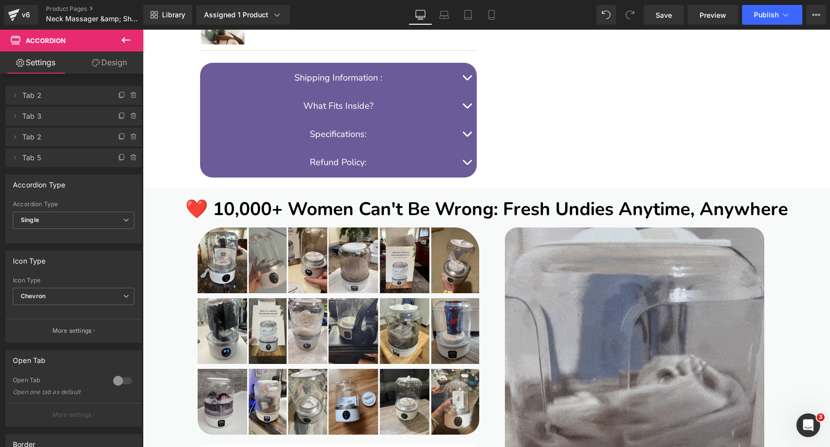
scroll to position [481, 0]
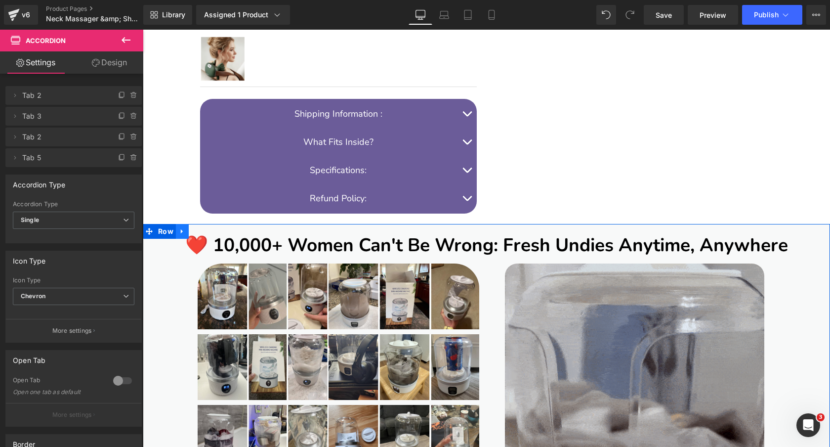
click at [184, 230] on icon at bounding box center [182, 231] width 7 height 7
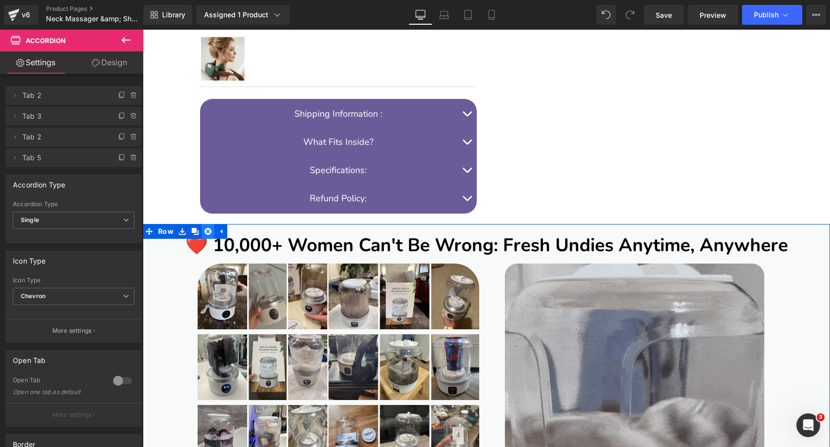
click at [207, 231] on icon at bounding box center [208, 231] width 7 height 7
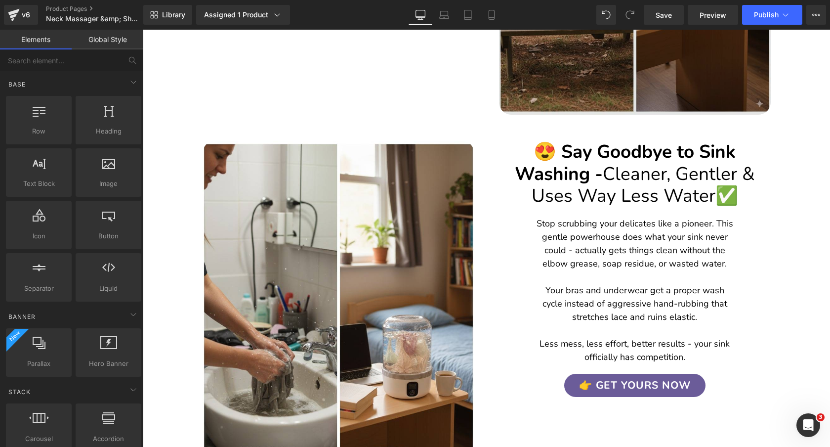
scroll to position [1817, 0]
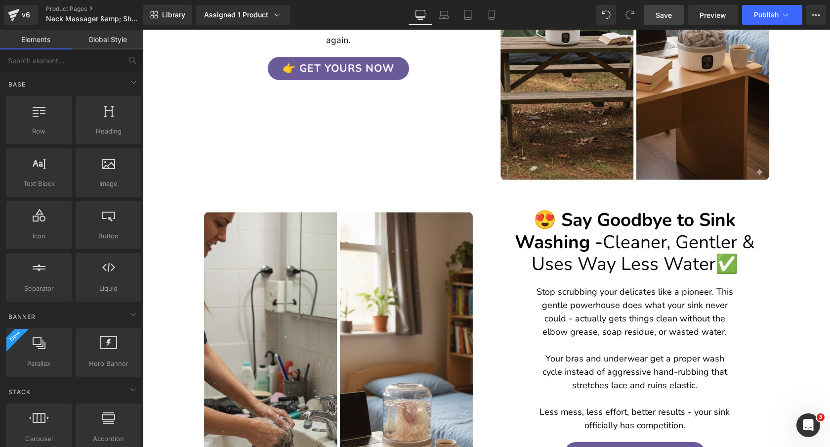
click at [655, 17] on link "Save" at bounding box center [664, 15] width 40 height 20
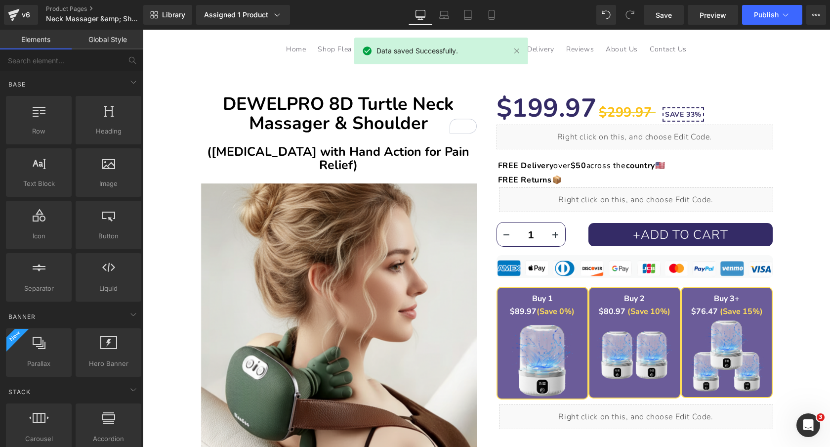
scroll to position [0, 0]
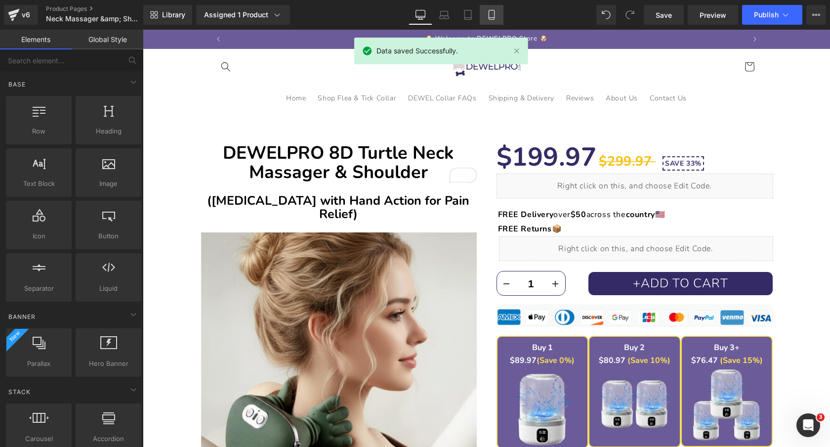
click at [493, 15] on icon at bounding box center [492, 15] width 10 height 10
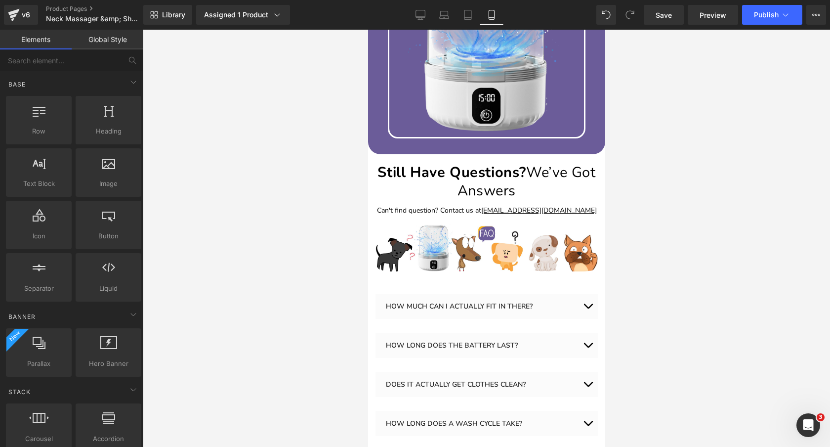
scroll to position [3146, 0]
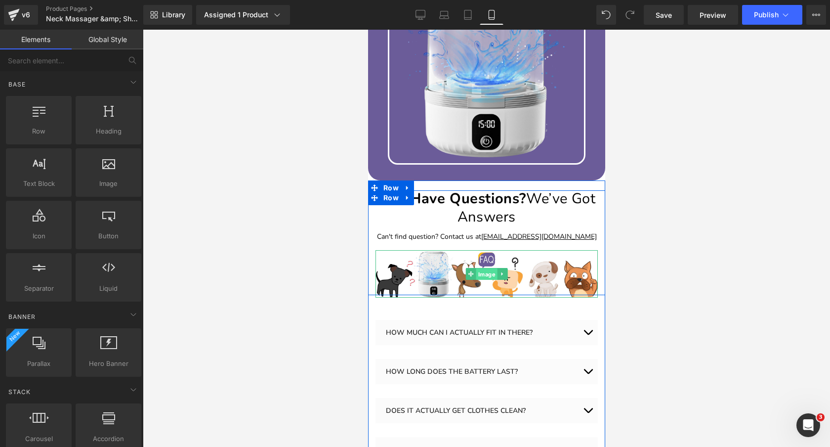
click at [485, 277] on span "Image" at bounding box center [486, 274] width 21 height 12
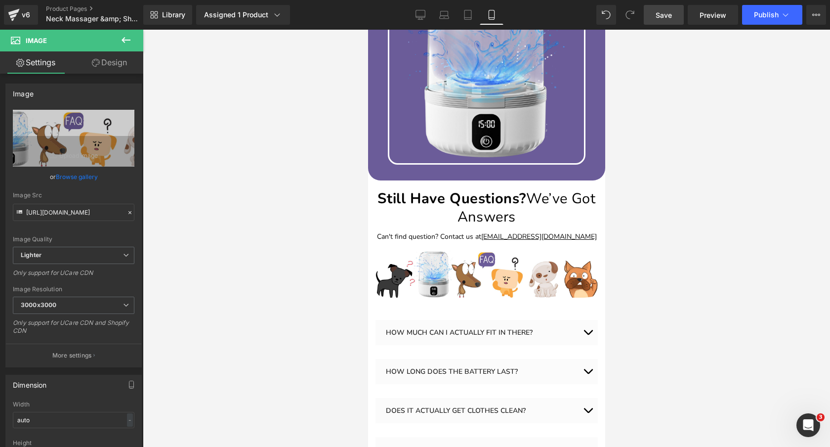
click at [664, 13] on span "Save" at bounding box center [664, 15] width 16 height 10
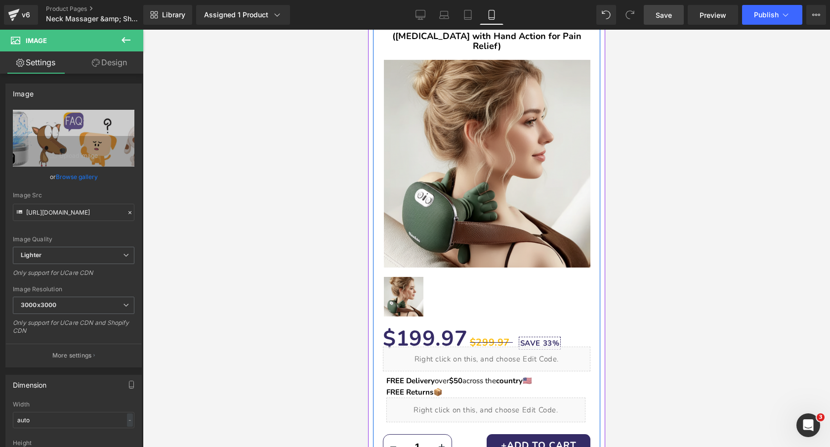
scroll to position [196, 0]
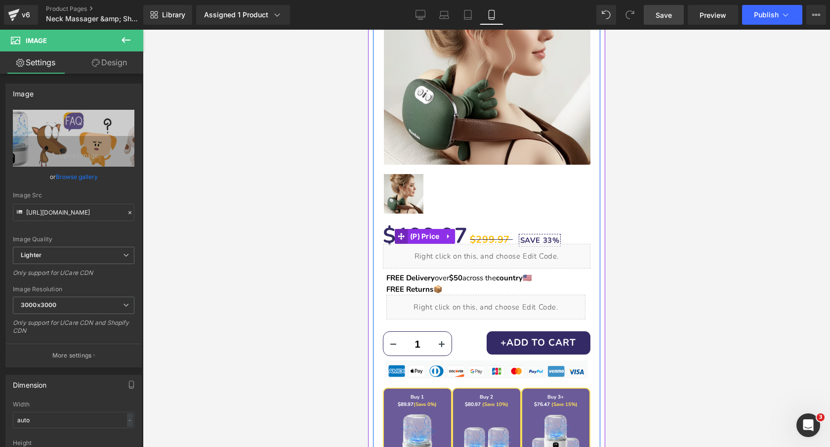
click at [422, 229] on span "(P) Price" at bounding box center [424, 236] width 35 height 15
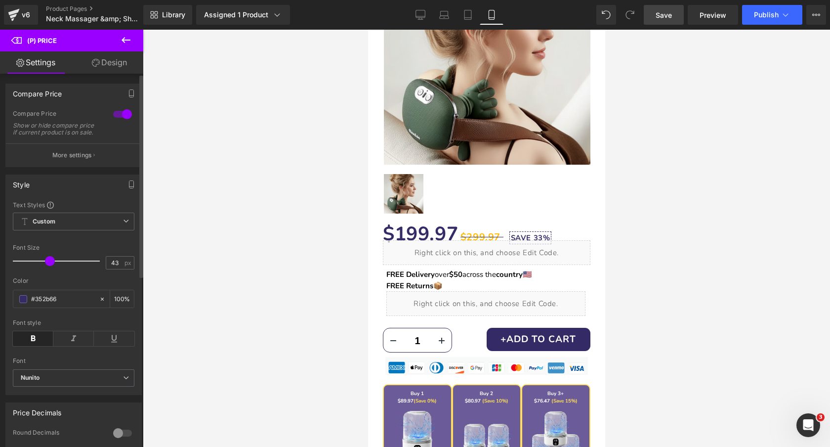
click at [49, 266] on span at bounding box center [50, 261] width 10 height 10
click at [663, 11] on span "Save" at bounding box center [664, 15] width 16 height 10
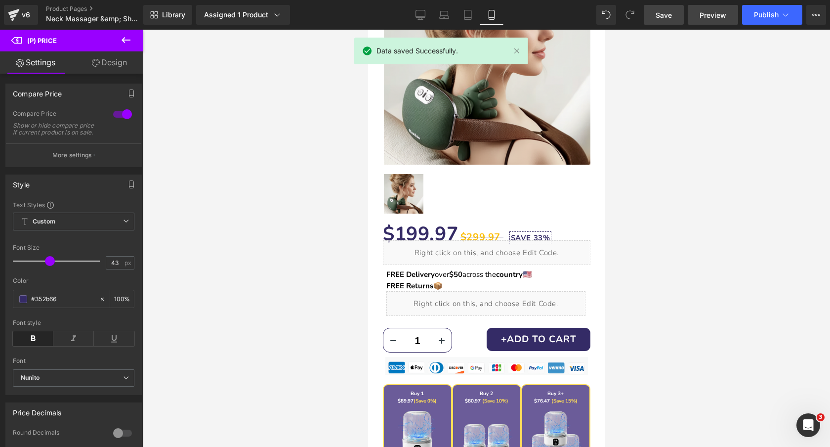
click at [714, 12] on span "Preview" at bounding box center [713, 15] width 27 height 10
